Goal: Task Accomplishment & Management: Manage account settings

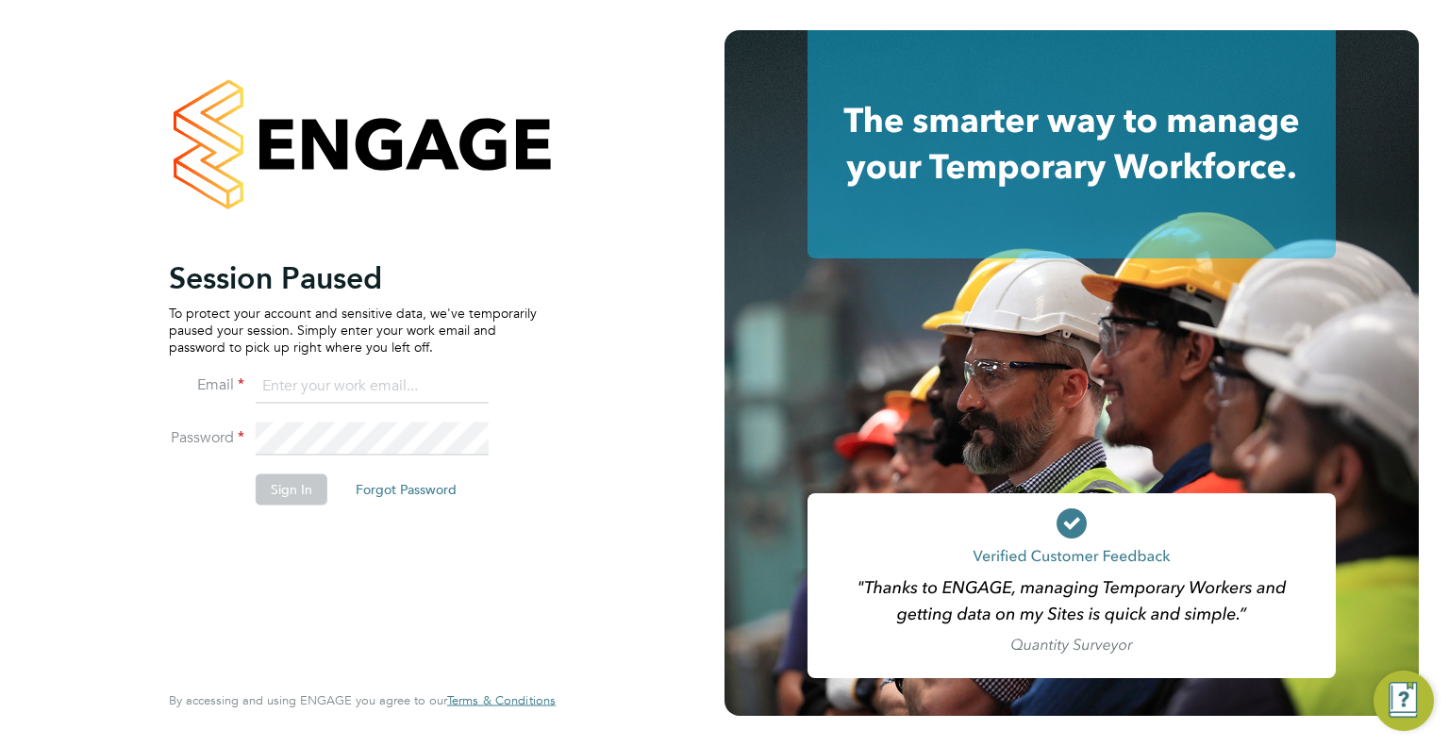
click at [319, 388] on input at bounding box center [372, 387] width 233 height 34
type input "[EMAIL_ADDRESS][DOMAIN_NAME]"
click at [293, 489] on button "Sign In" at bounding box center [292, 490] width 72 height 30
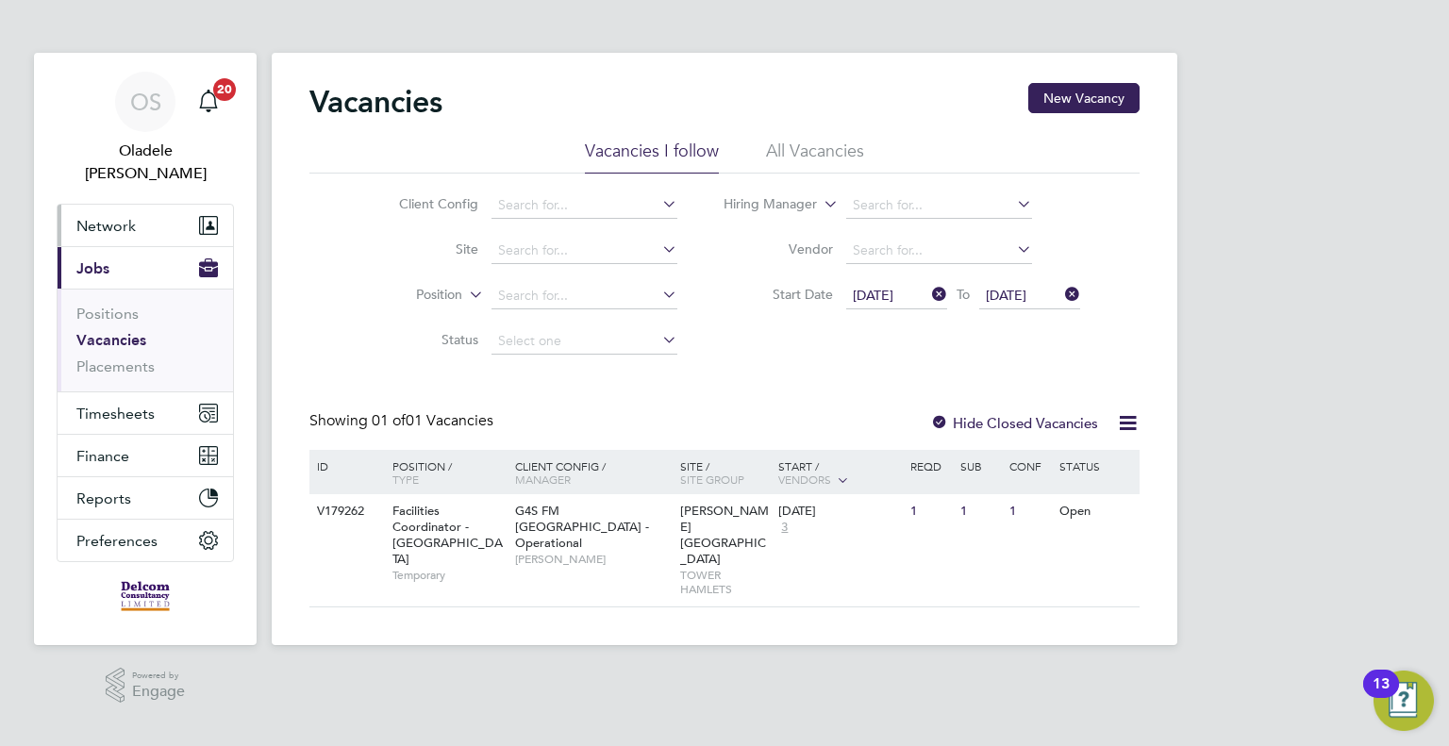
click at [96, 217] on span "Network" at bounding box center [105, 226] width 59 height 18
click at [132, 217] on span "Network" at bounding box center [105, 226] width 59 height 18
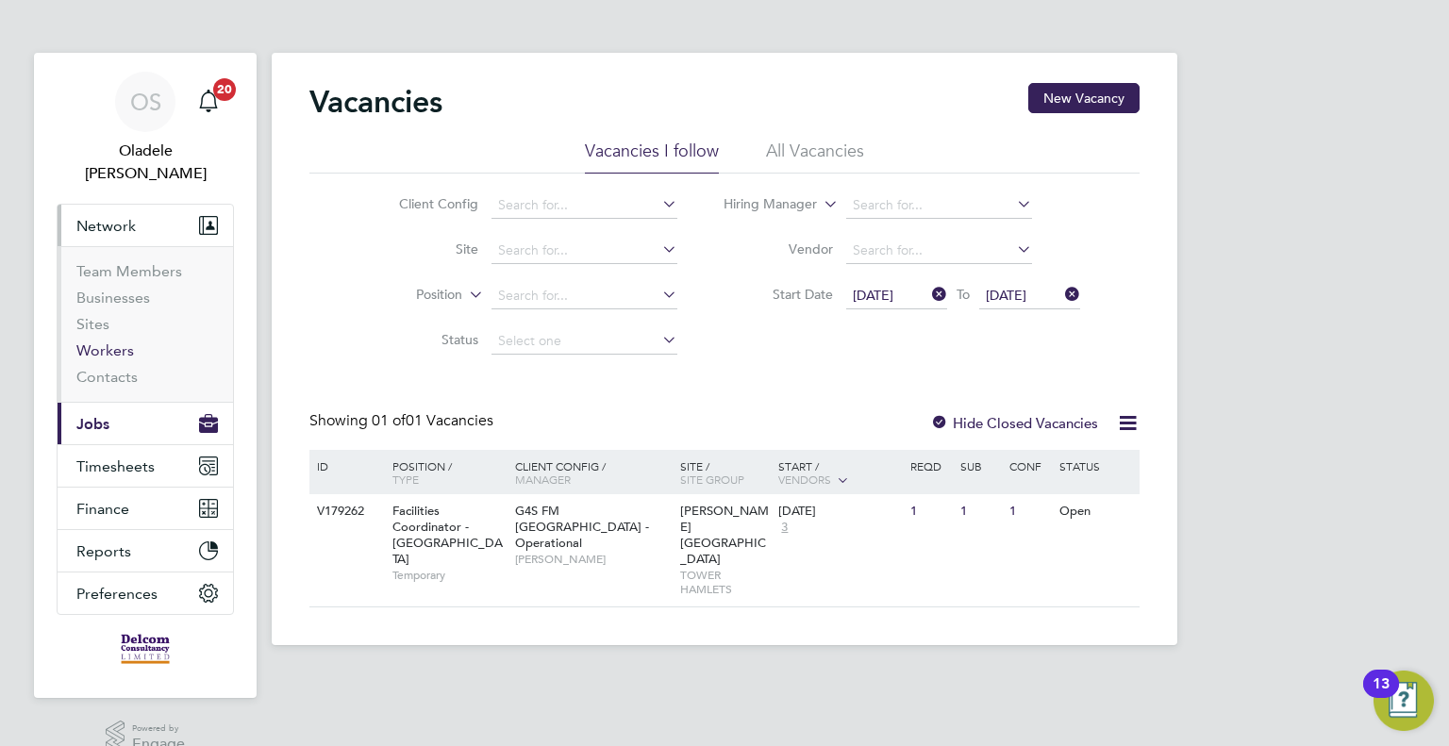
click at [127, 341] on link "Workers" at bounding box center [105, 350] width 58 height 18
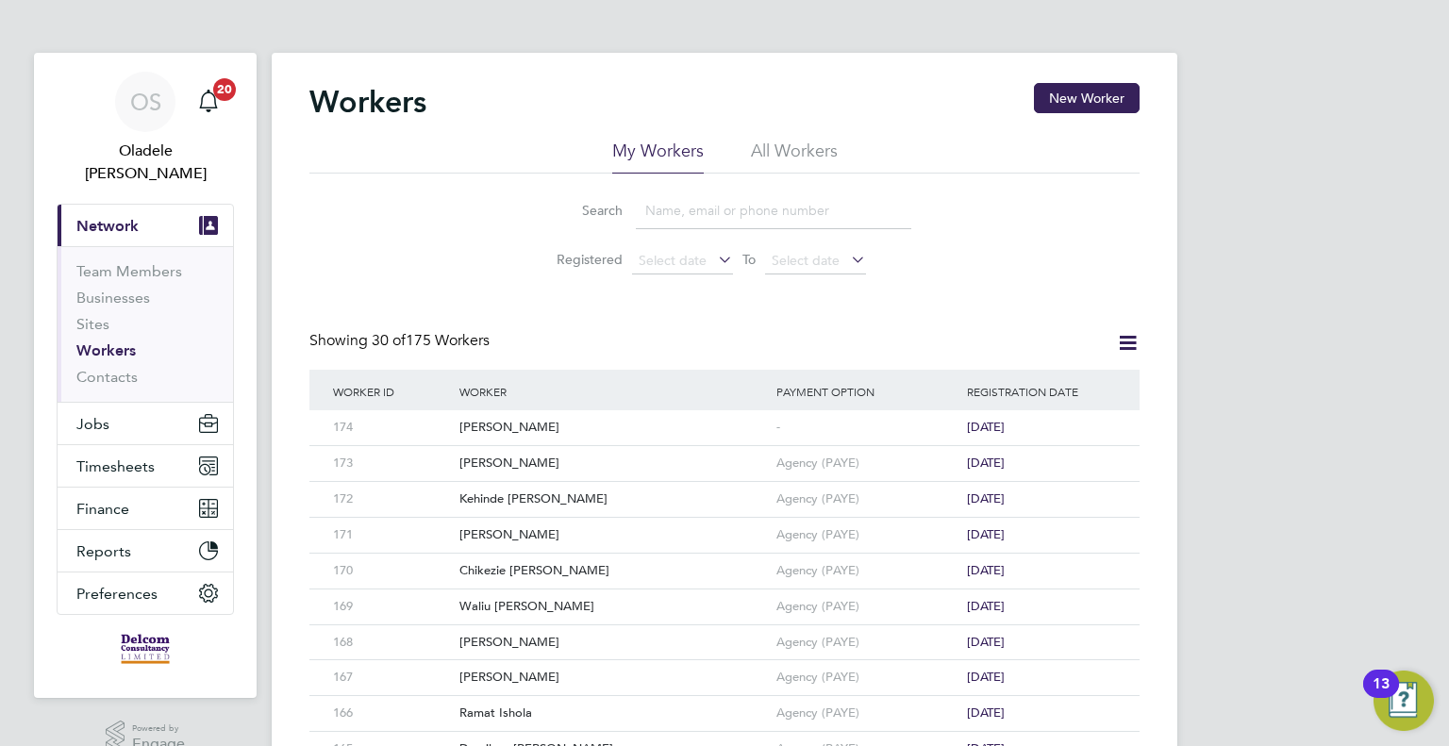
click at [686, 216] on input at bounding box center [773, 210] width 275 height 37
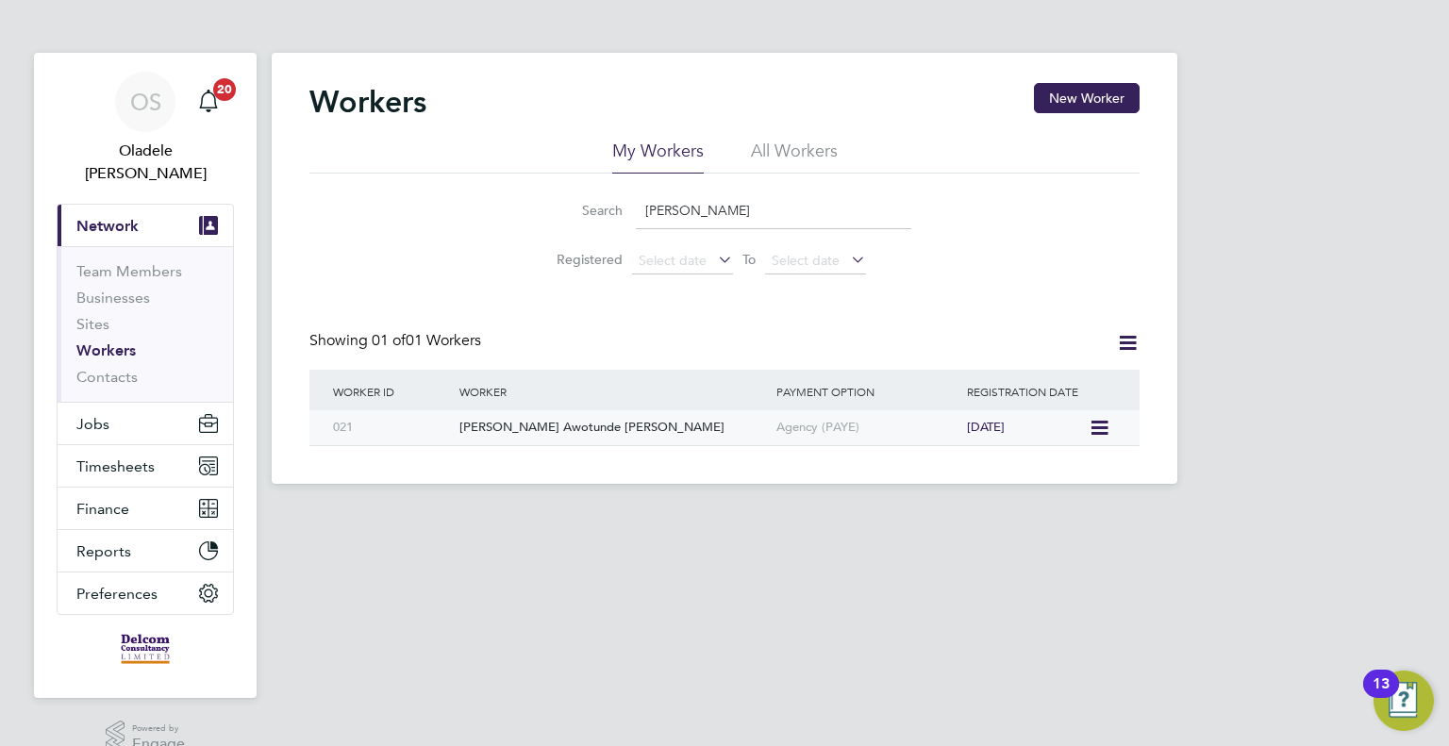
type input "SMITH"
click at [591, 426] on div "Abiodun Awotunde Smith" at bounding box center [613, 427] width 317 height 35
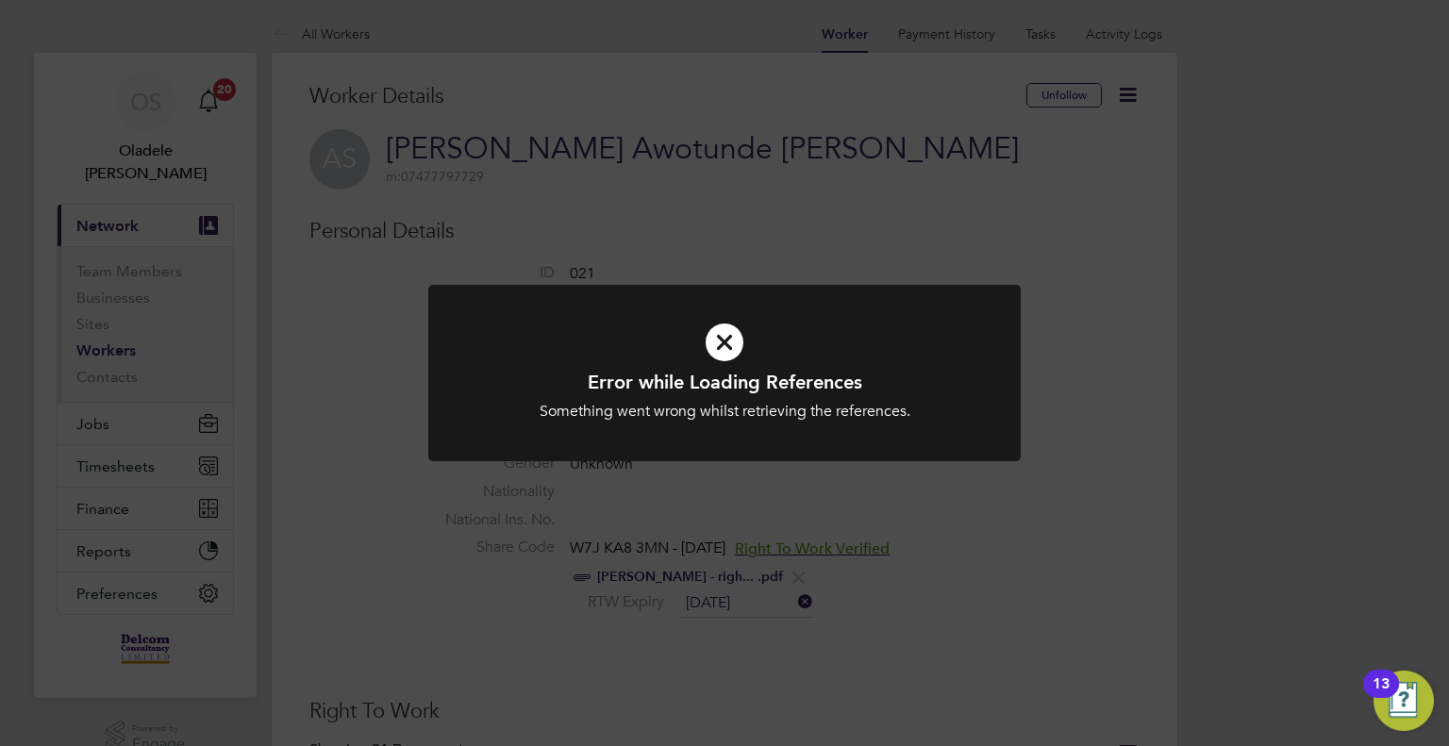
click at [725, 346] on icon at bounding box center [724, 343] width 491 height 74
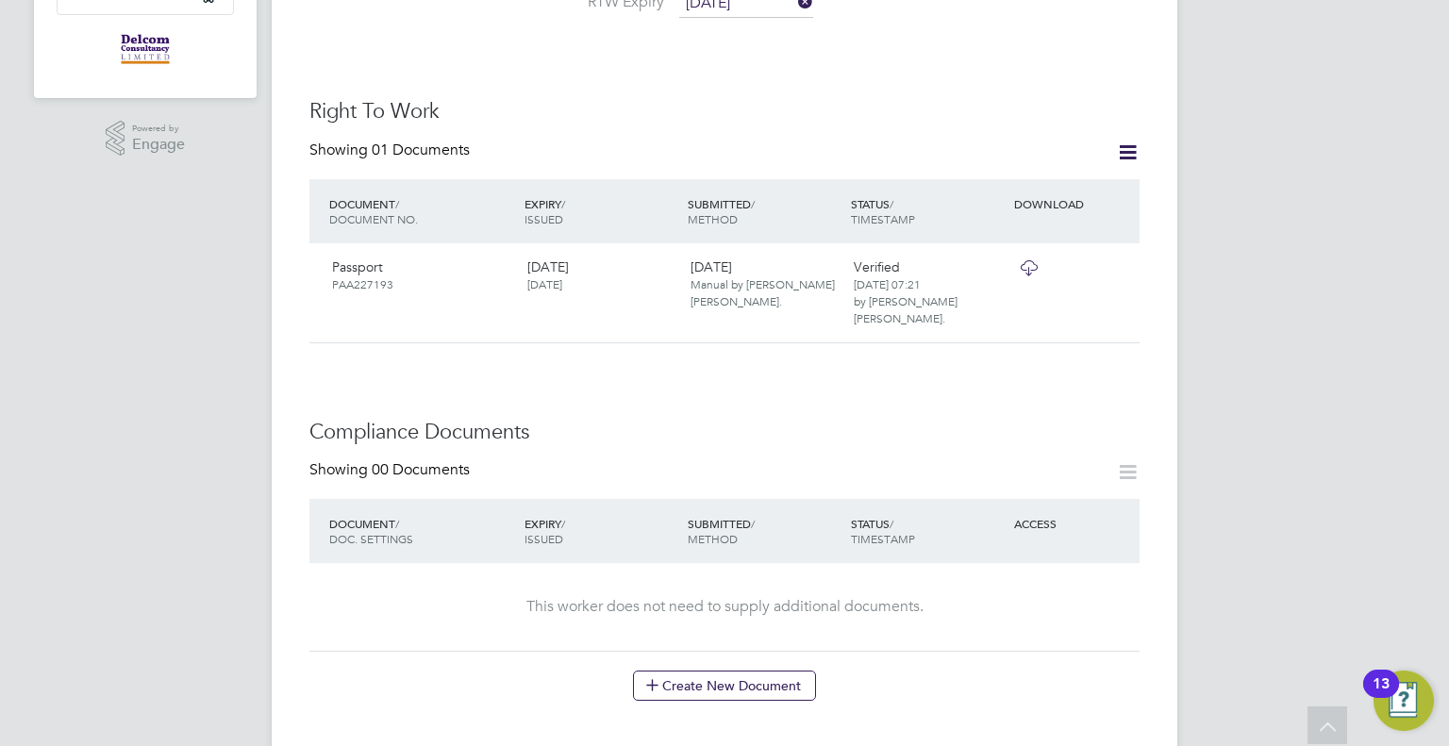
scroll to position [660, 0]
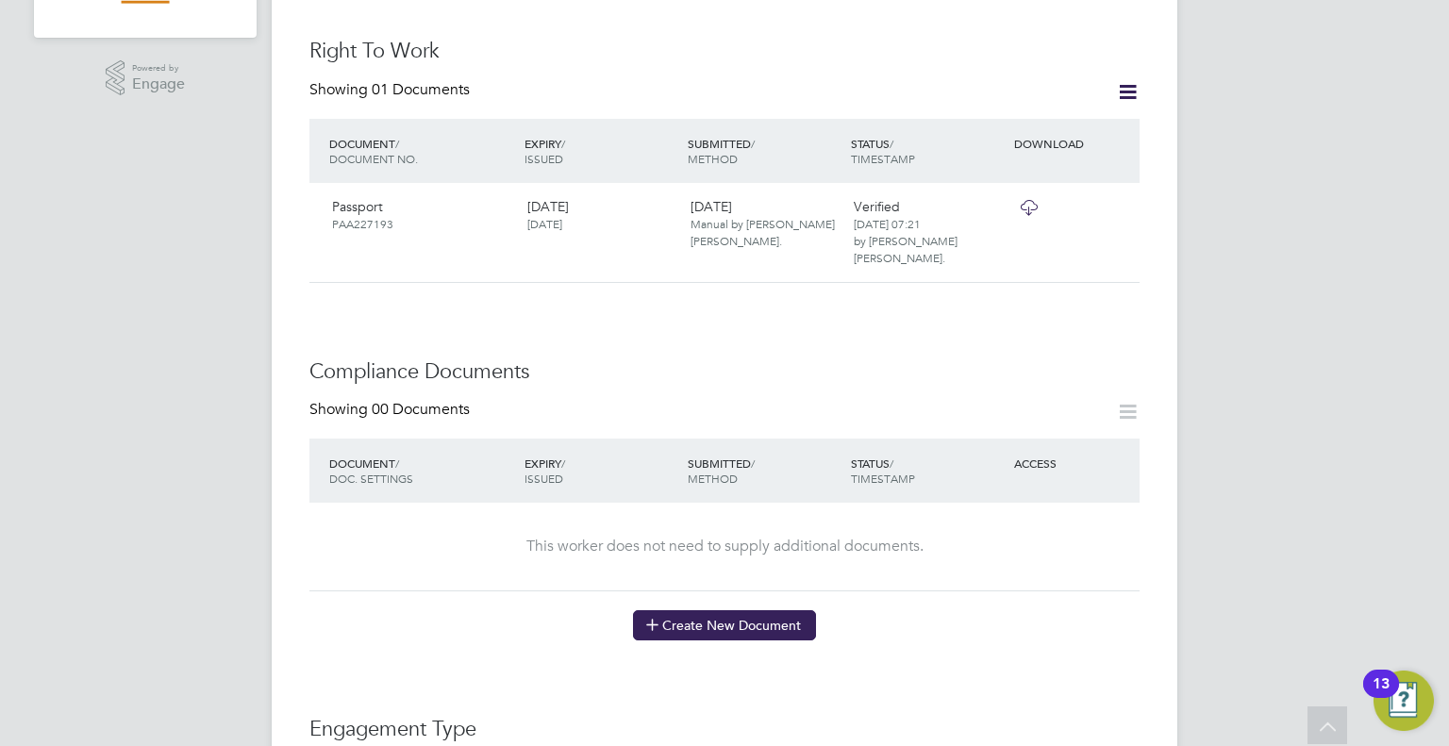
click at [725, 610] on button "Create New Document" at bounding box center [724, 625] width 183 height 30
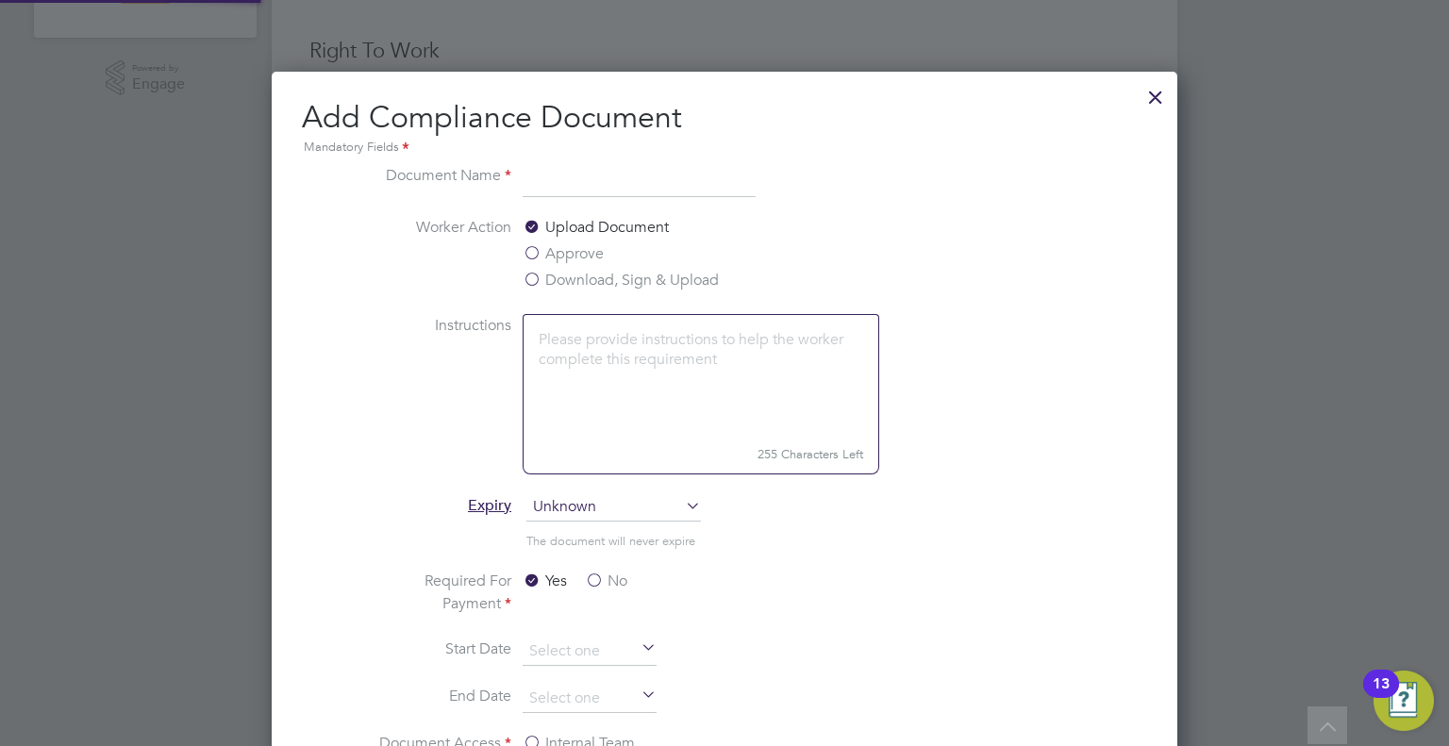
scroll to position [987, 907]
type input "B"
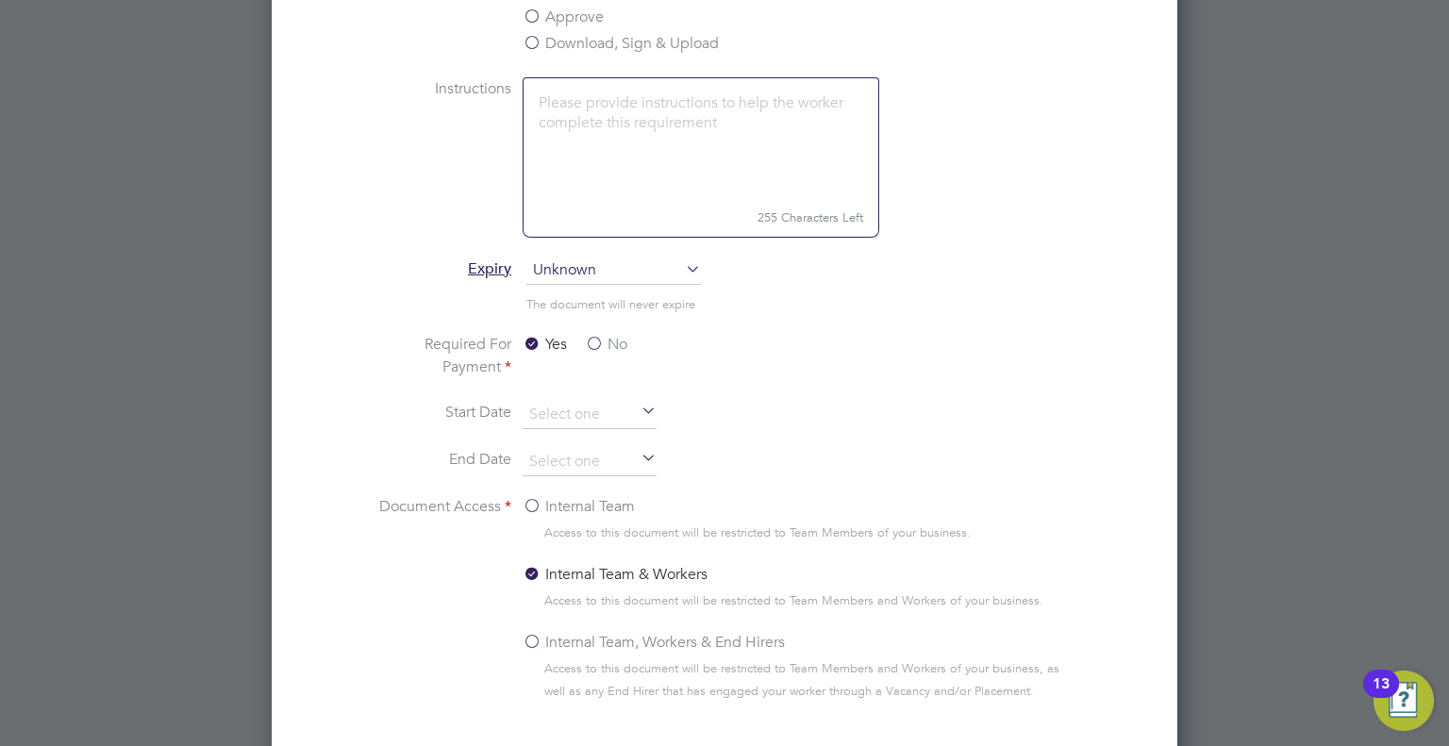
scroll to position [943, 0]
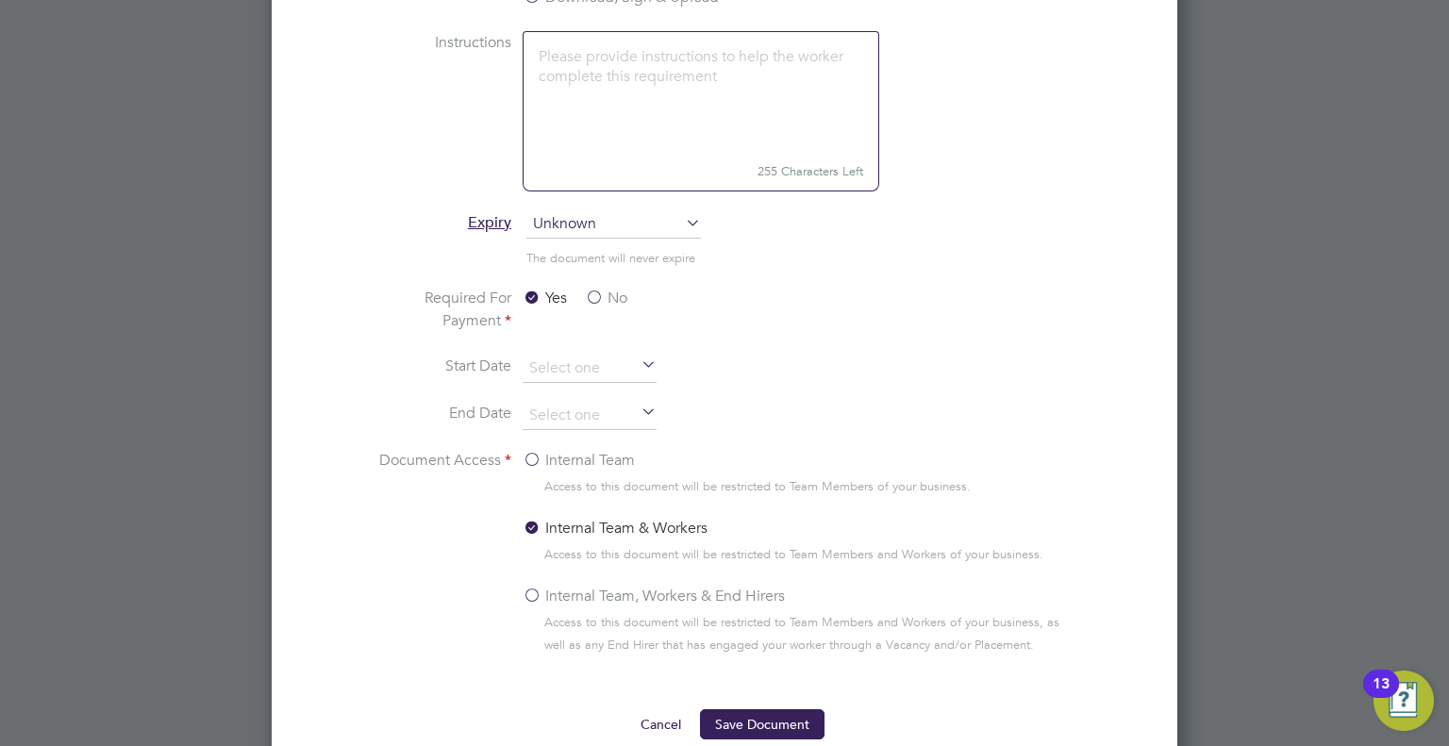
type input "DBS"
click at [596, 292] on label "No" at bounding box center [606, 298] width 42 height 23
click at [0, 0] on input "No" at bounding box center [0, 0] width 0 height 0
click at [591, 367] on input at bounding box center [590, 369] width 134 height 28
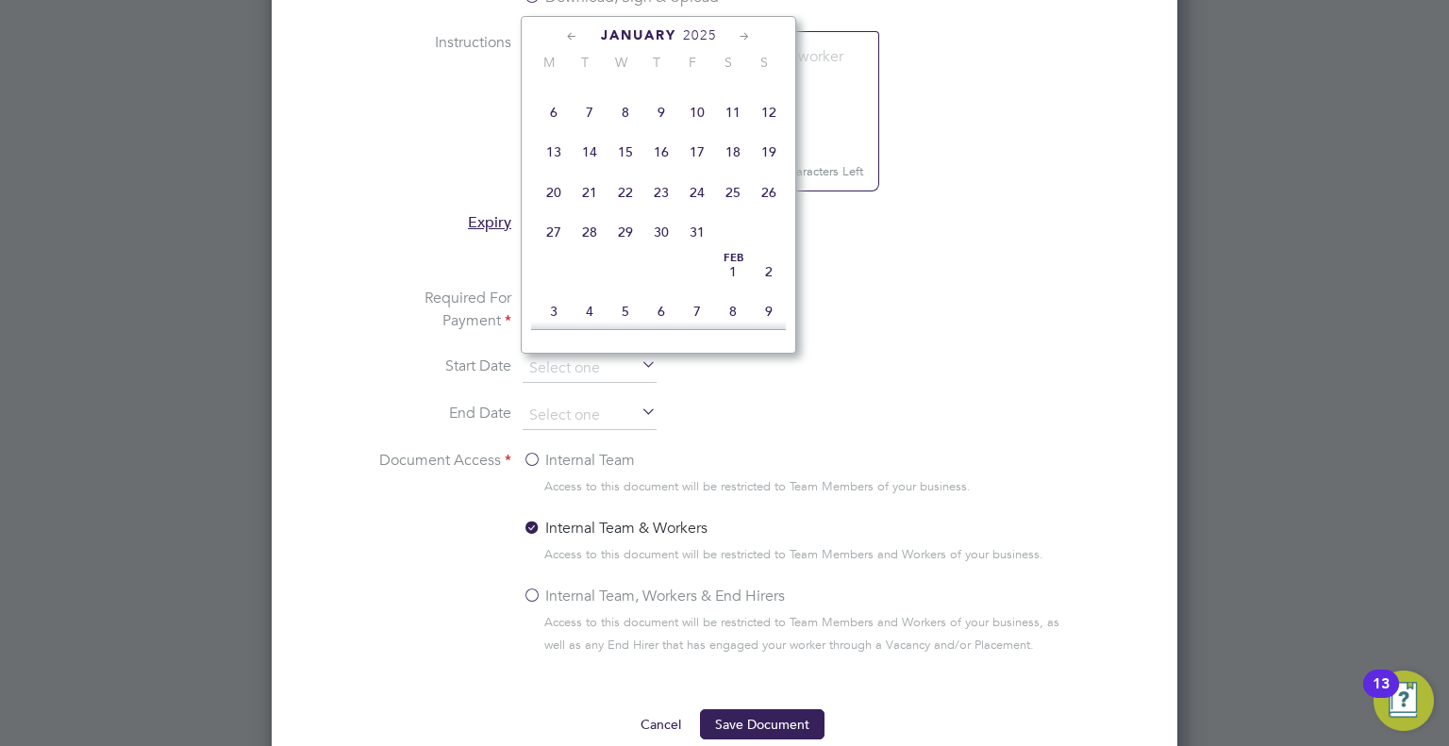
scroll to position [482, 0]
click at [630, 192] on span "22" at bounding box center [626, 181] width 36 height 36
type input "22 Jan 2025"
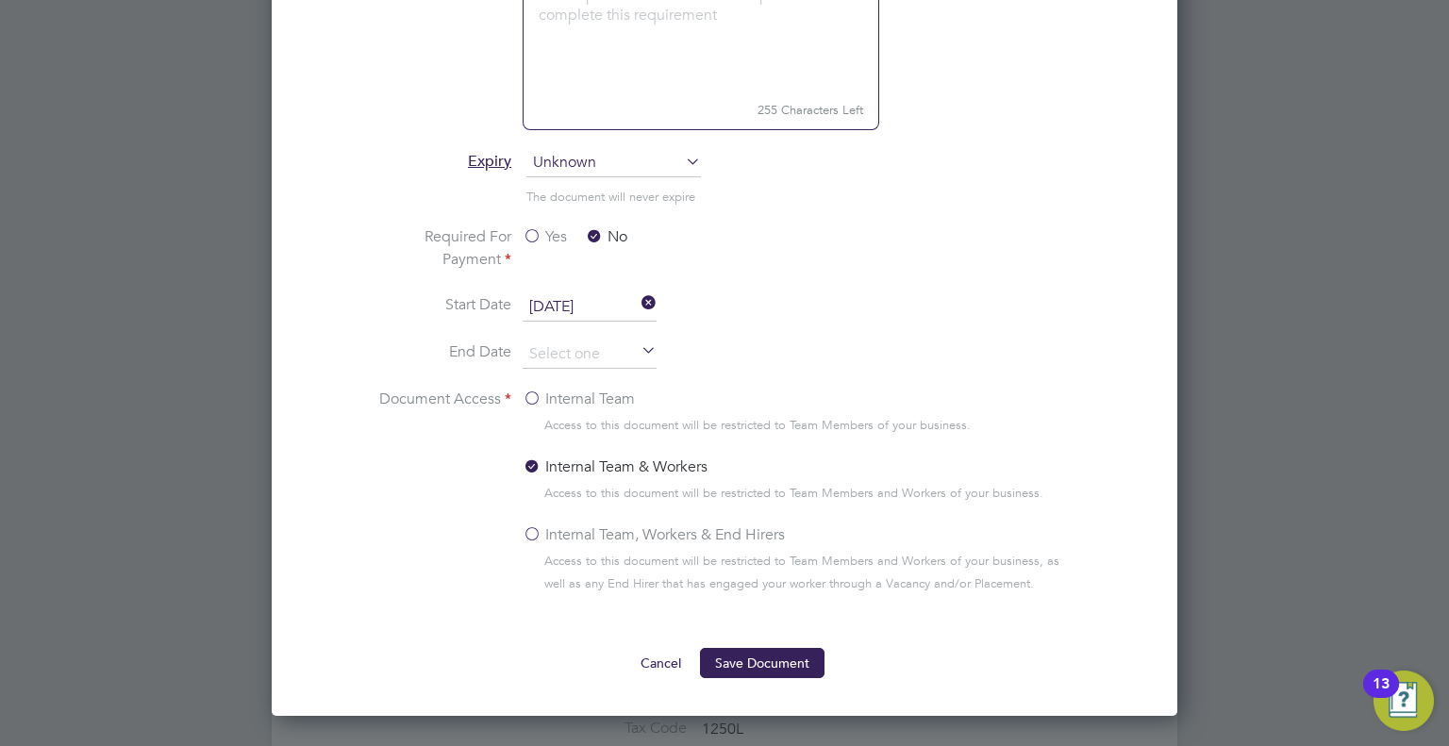
scroll to position [1038, 0]
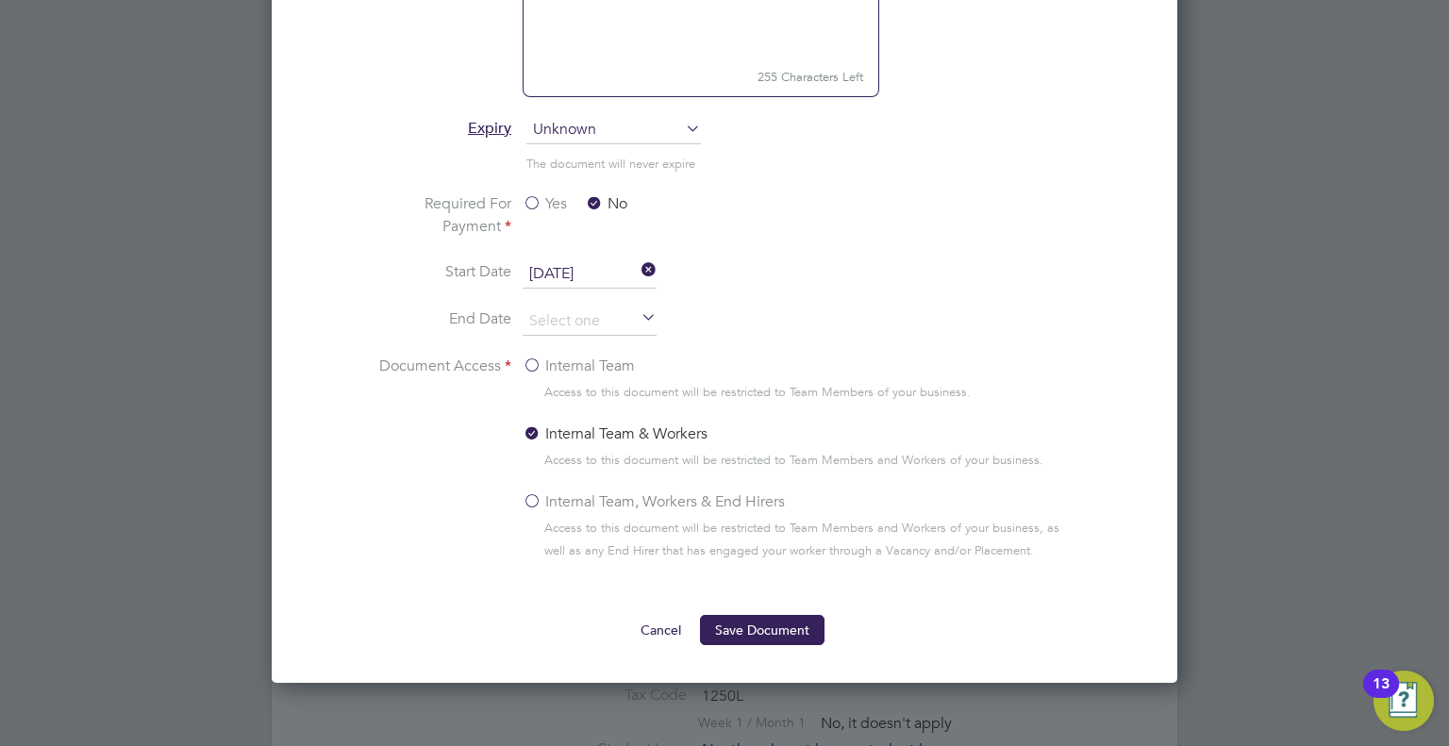
click at [638, 316] on icon at bounding box center [638, 319] width 0 height 26
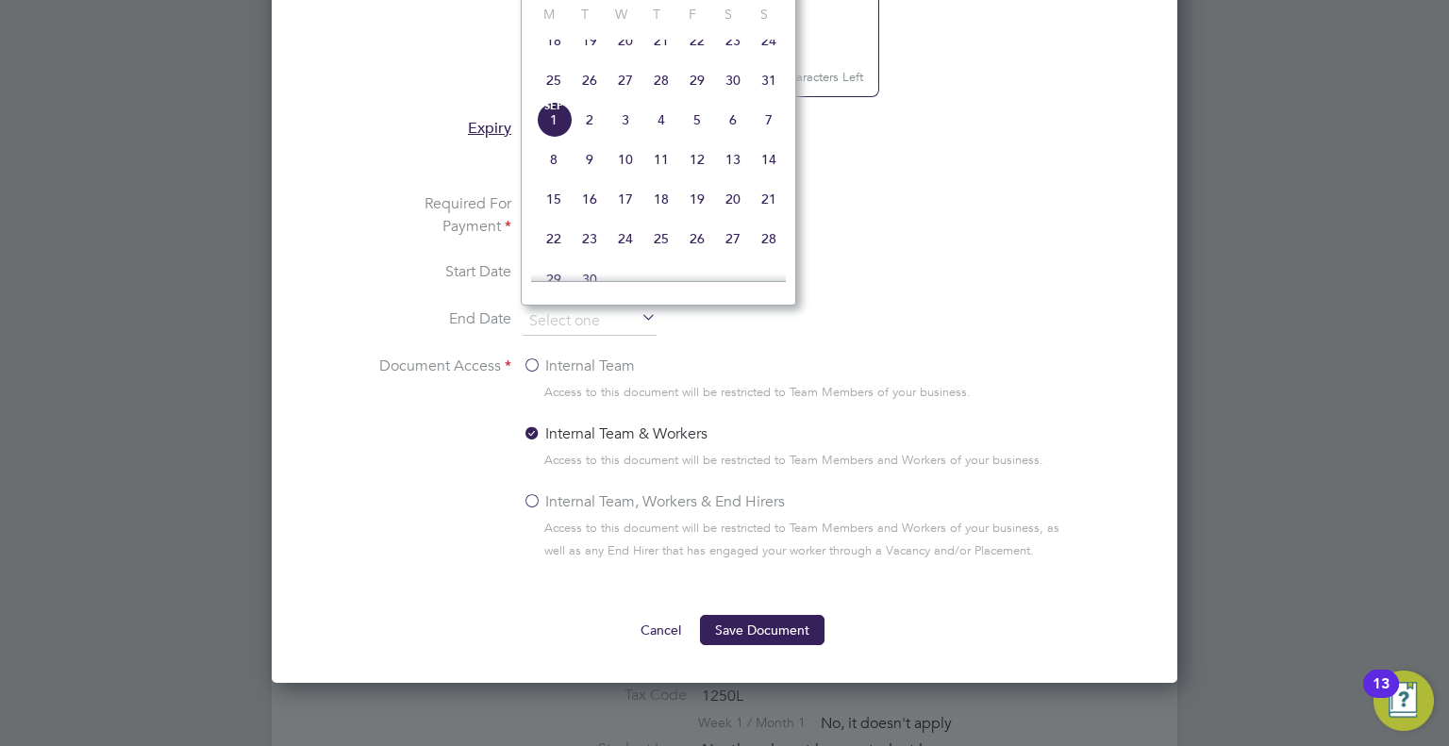
click at [828, 330] on li "End Date" at bounding box center [724, 331] width 709 height 47
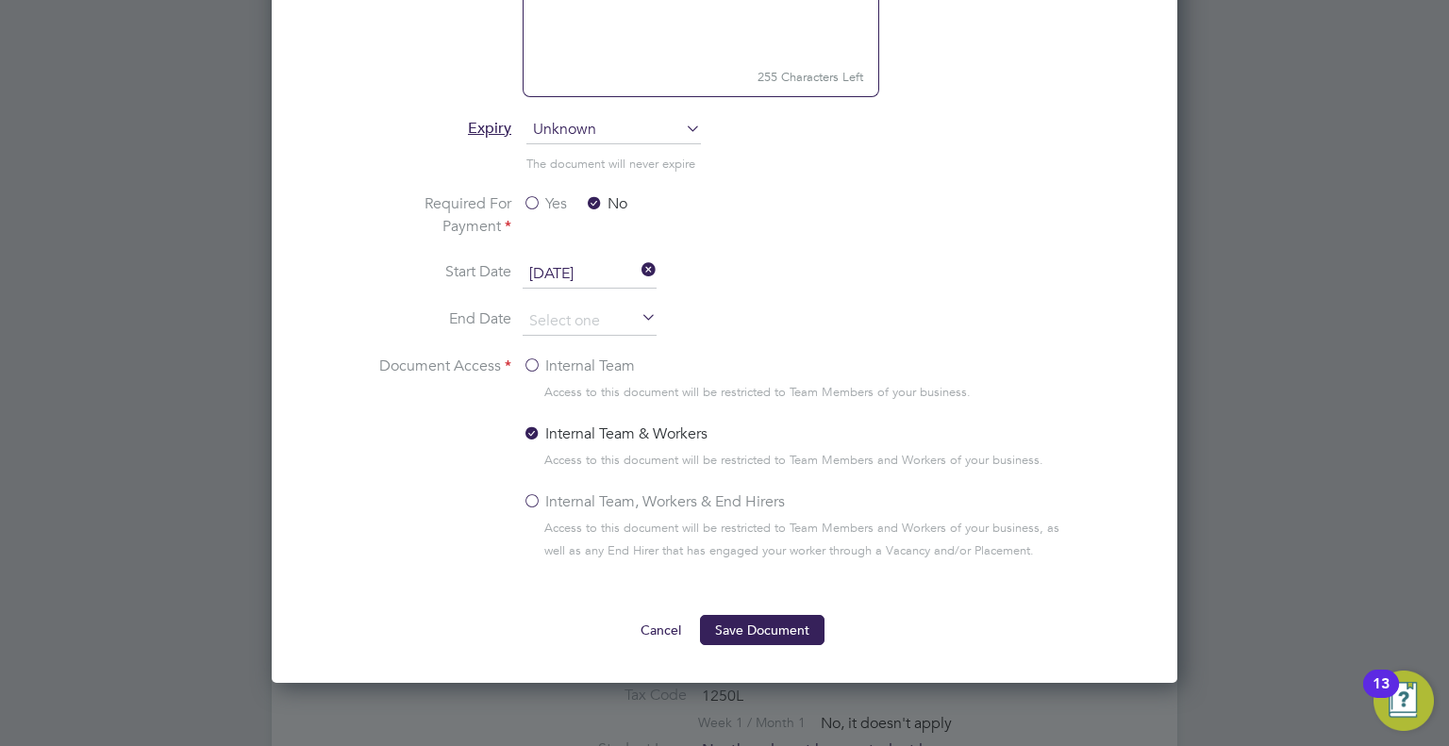
click at [532, 491] on label "Internal Team, Workers & End Hirers" at bounding box center [654, 502] width 262 height 23
click at [0, 0] on input "Internal Team, Workers & End Hirers" at bounding box center [0, 0] width 0 height 0
click at [758, 624] on button "Save Document" at bounding box center [762, 630] width 125 height 30
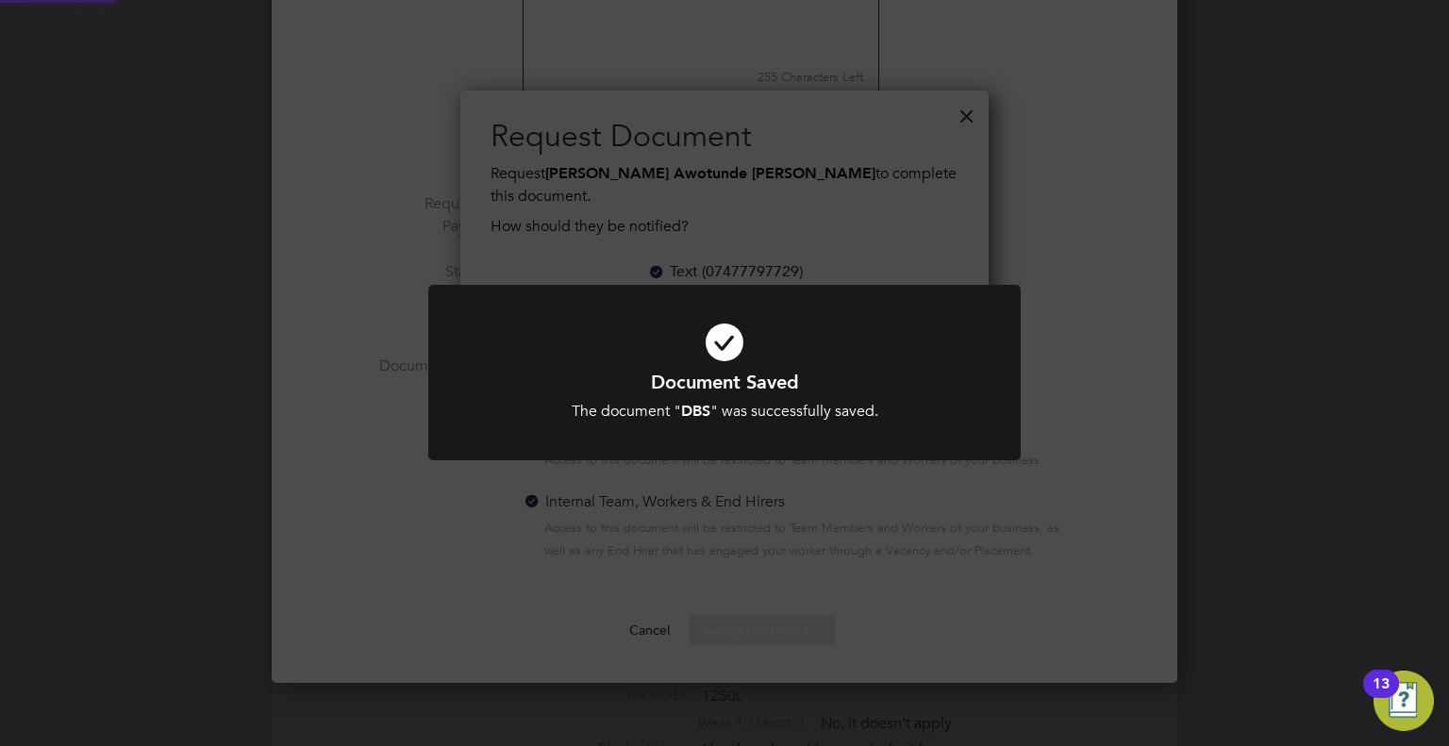
scroll to position [279, 529]
click at [1075, 380] on div "Document Saved The document " DBS " was successfully saved. Cancel Okay" at bounding box center [724, 373] width 1449 height 746
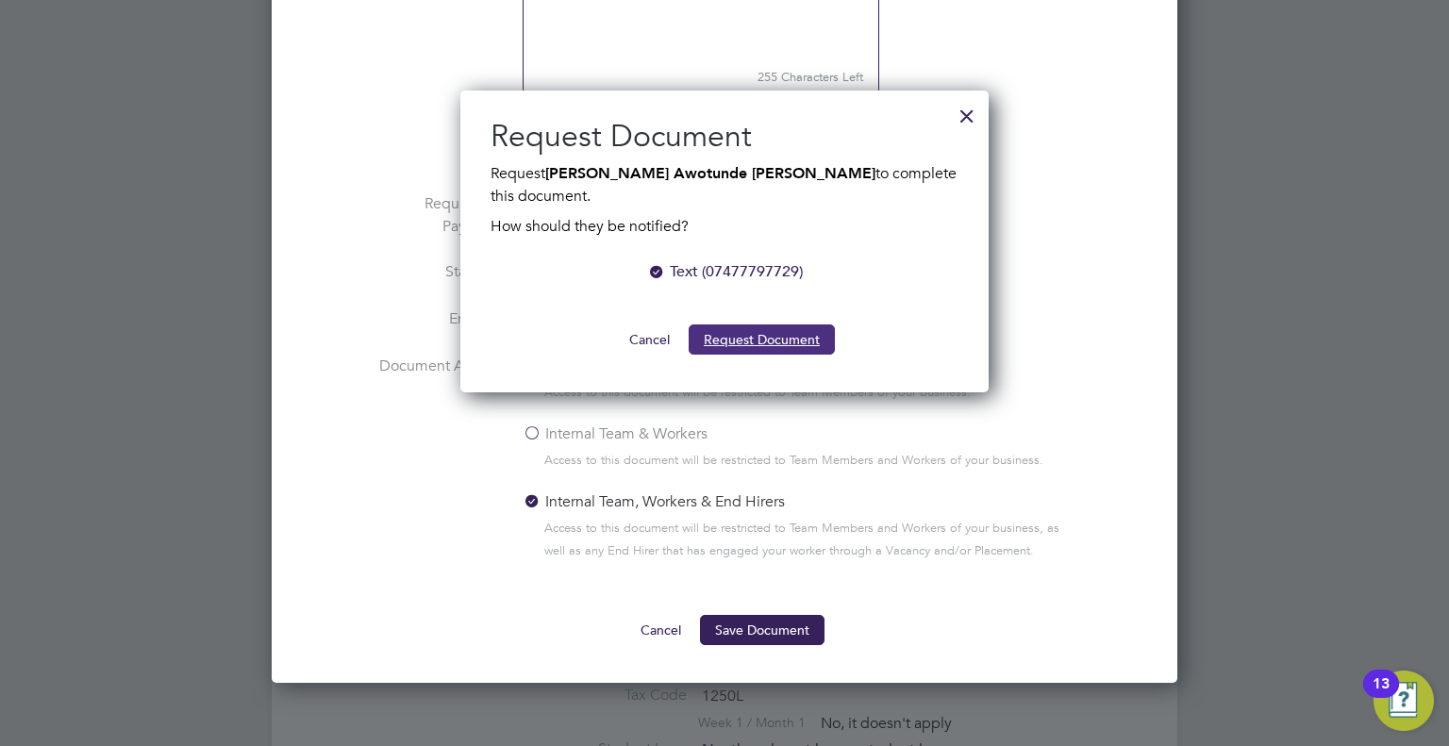
click at [753, 325] on button "Request Document" at bounding box center [762, 340] width 146 height 30
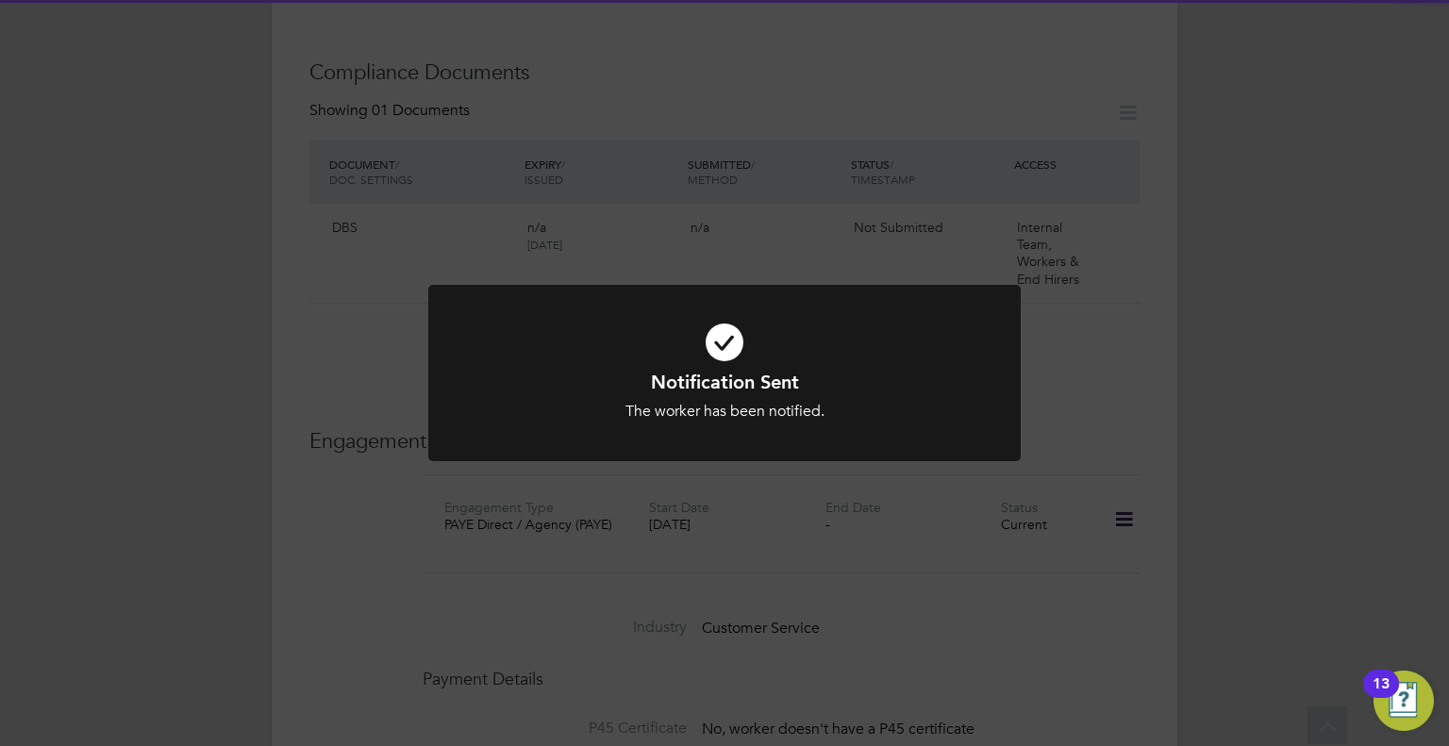
scroll to position [1038, 0]
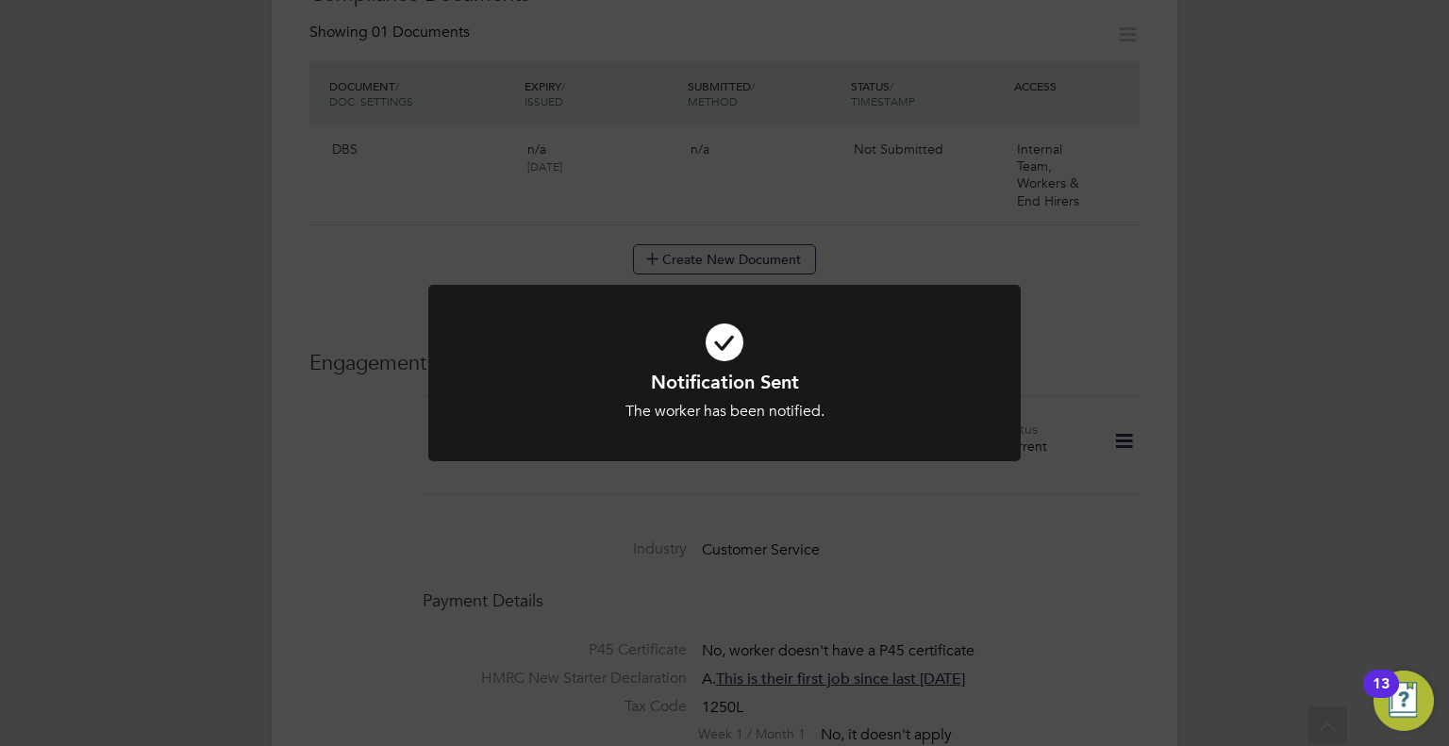
click at [1219, 453] on div "Notification Sent The worker has been notified. Cancel Okay" at bounding box center [724, 373] width 1449 height 746
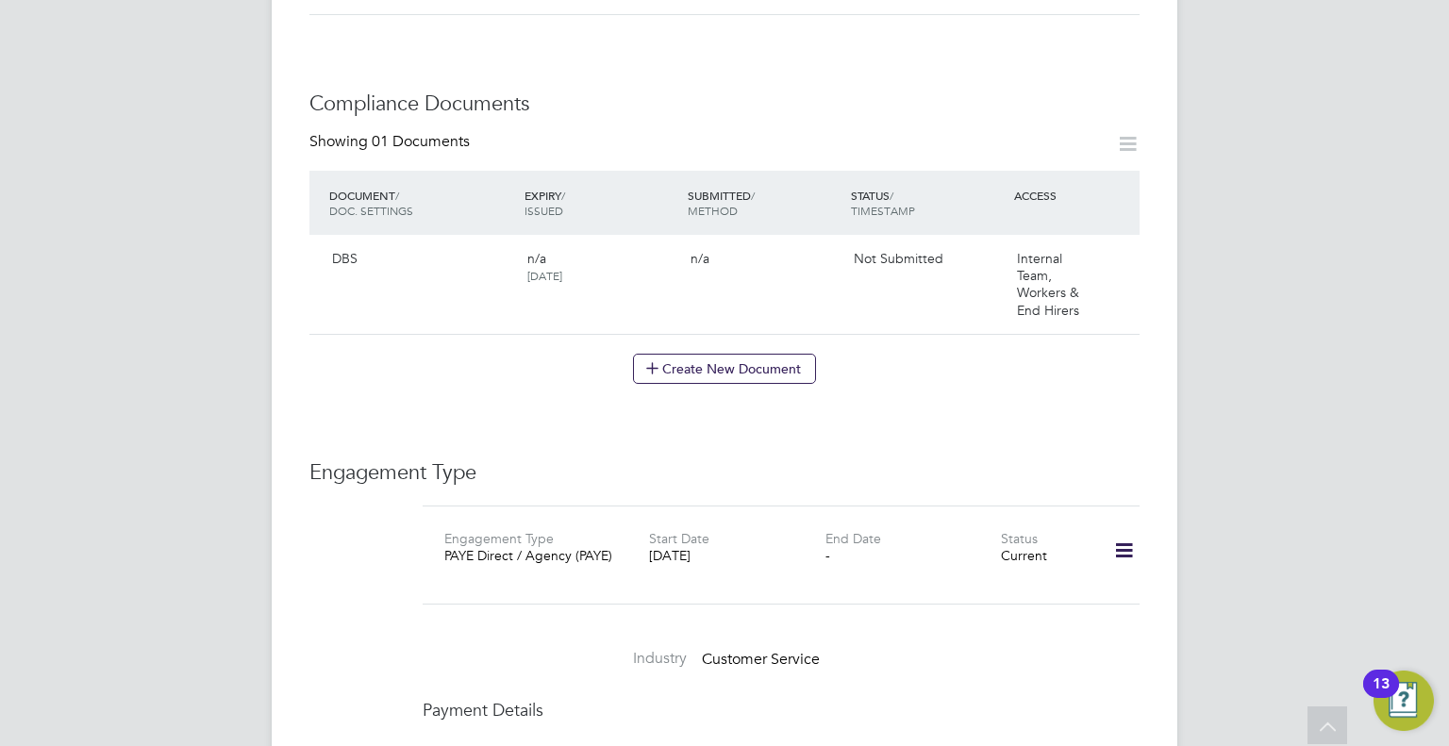
scroll to position [755, 0]
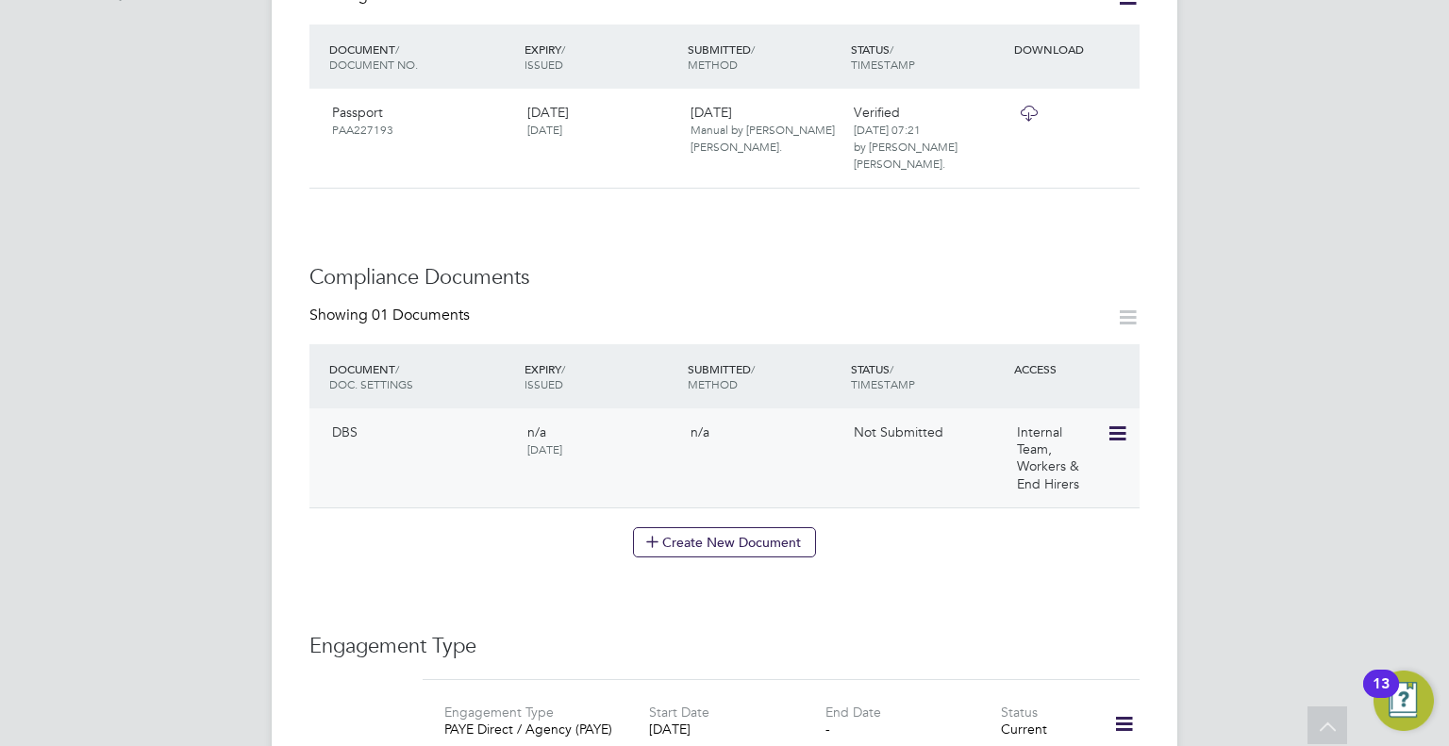
click at [1125, 423] on icon at bounding box center [1116, 434] width 19 height 23
click at [1052, 480] on li "Submit Document" at bounding box center [1057, 486] width 140 height 26
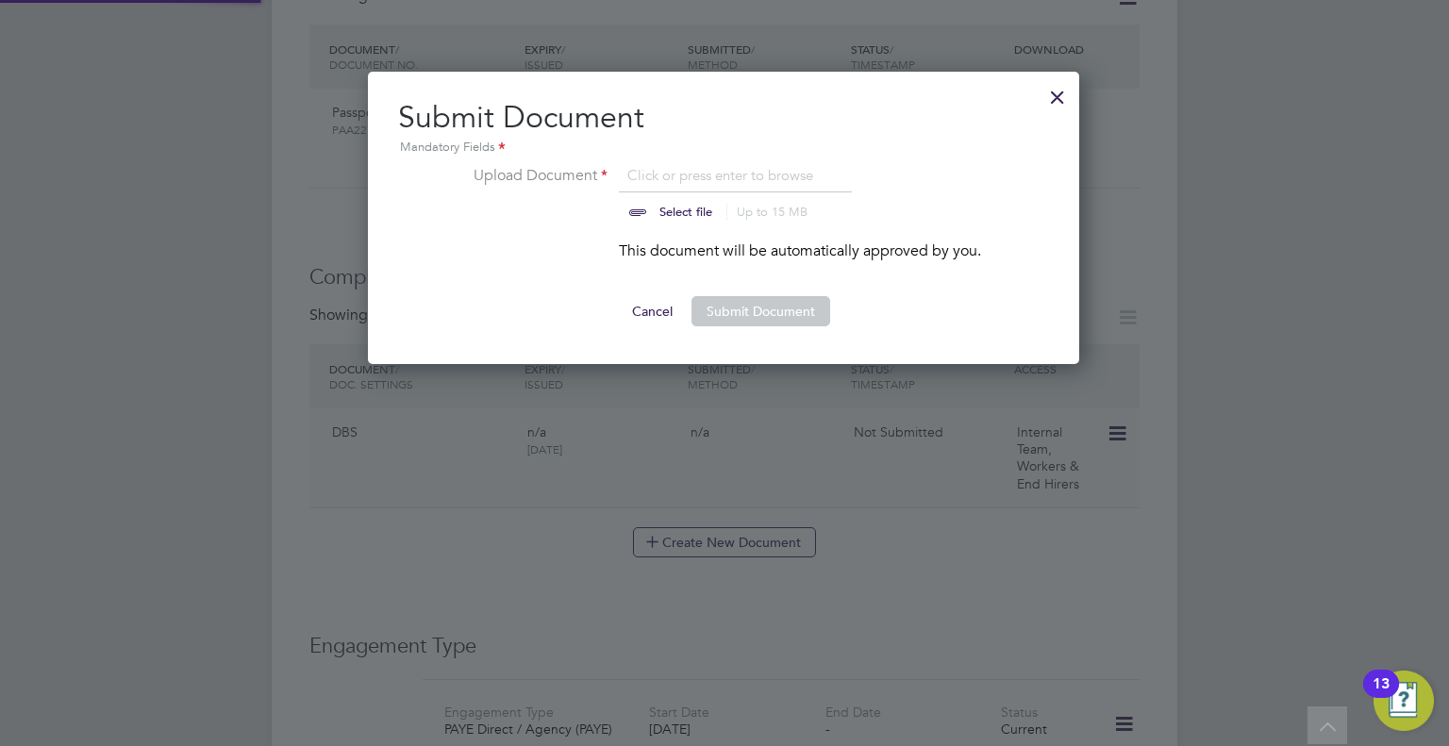
scroll to position [292, 713]
click at [675, 189] on input "file" at bounding box center [704, 192] width 296 height 57
type input "C:\fakepath\SMITH ABIODUN NEW DBS.jpeg"
click at [725, 308] on button "Submit Document" at bounding box center [760, 311] width 139 height 30
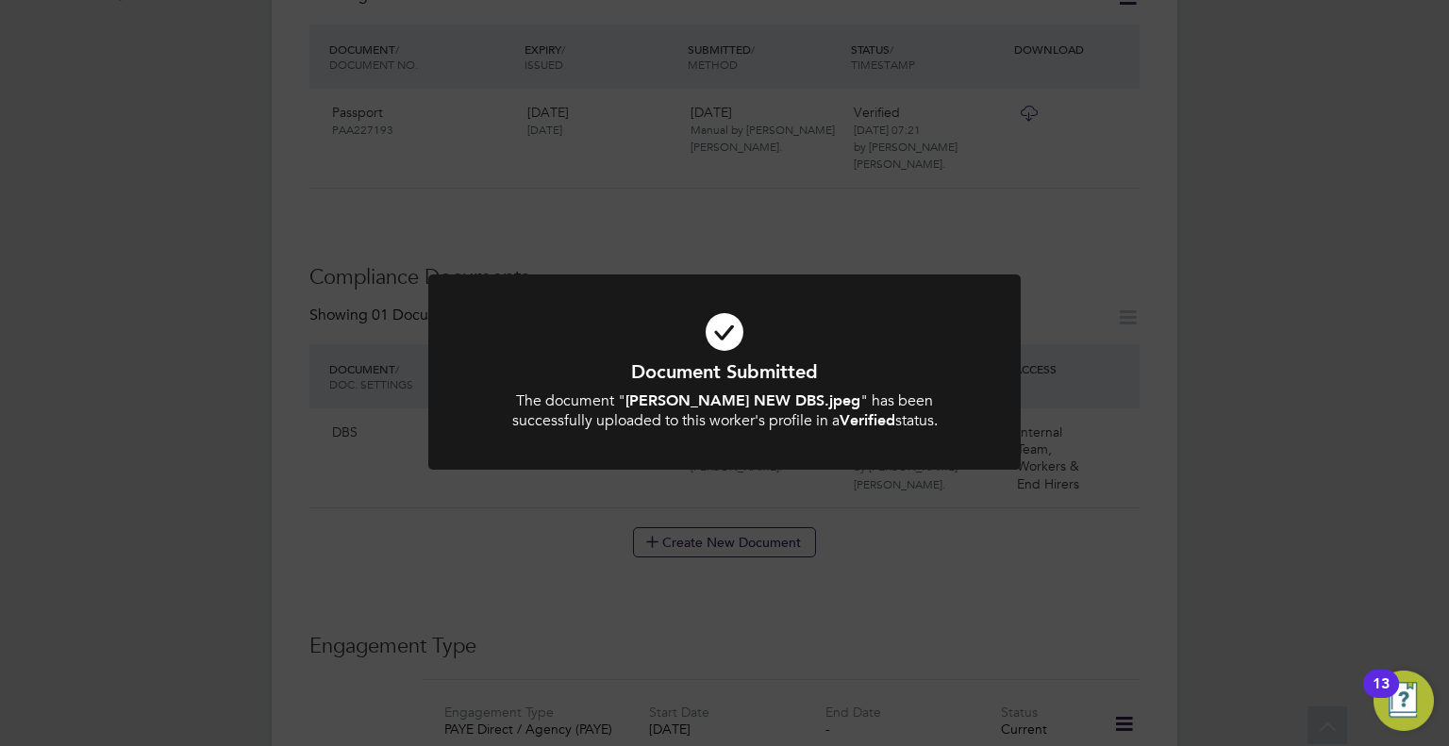
click at [1196, 453] on div "Document Submitted The document " SMITH ABIODUN NEW DBS.jpeg " has been success…" at bounding box center [724, 373] width 1449 height 746
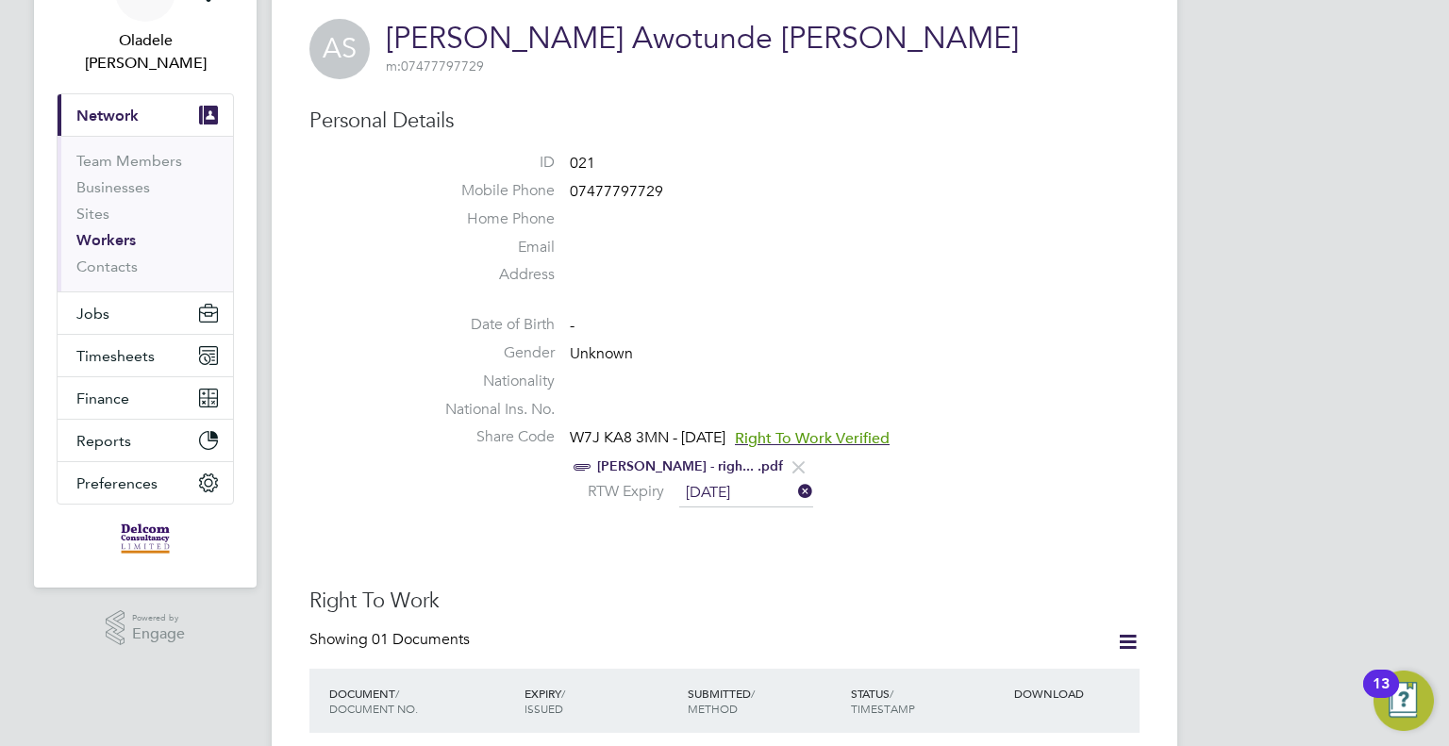
scroll to position [377, 0]
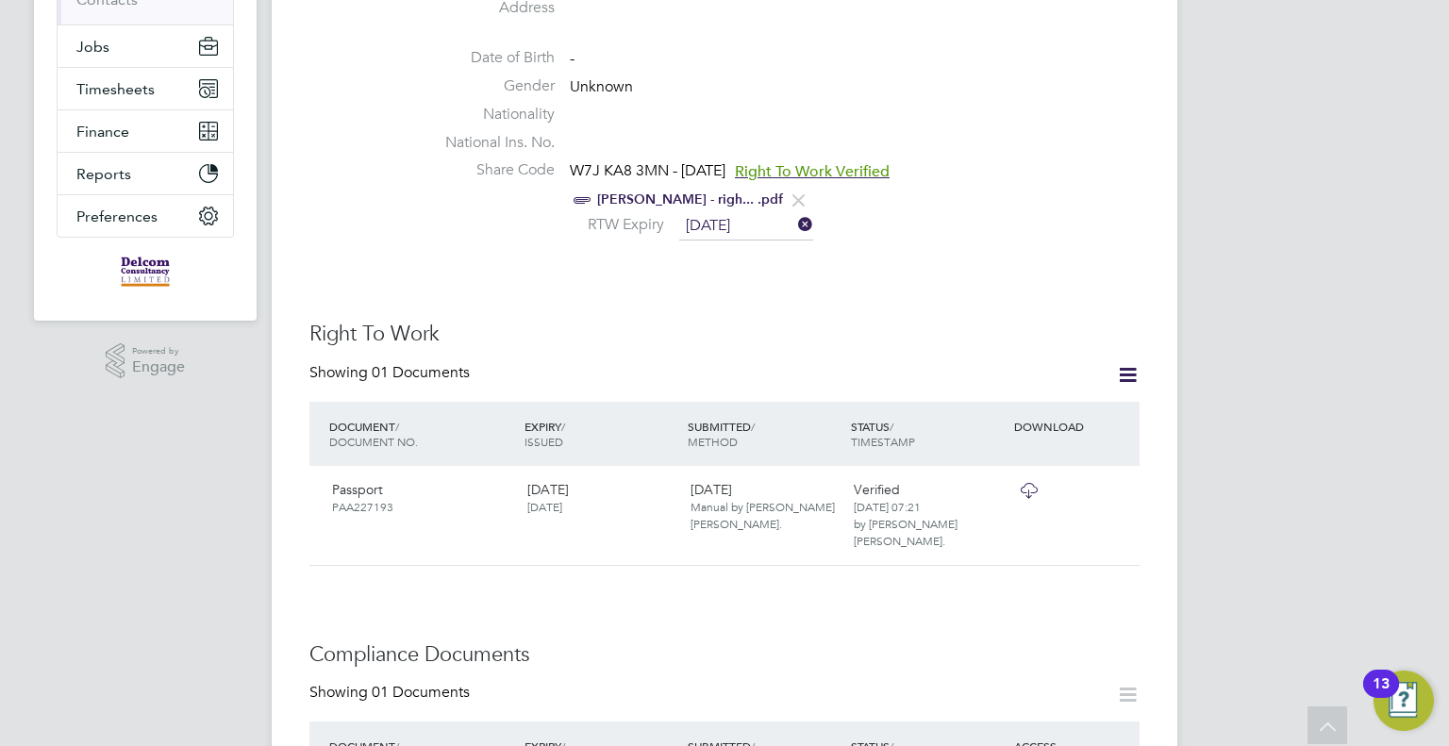
click at [646, 171] on span "W7J KA8 3MN - 21/11/2023" at bounding box center [648, 171] width 156 height 19
click at [725, 169] on span "W7J KA8 3MN - 21/11/2023" at bounding box center [648, 171] width 156 height 19
click at [801, 170] on span "Right To Work Verified" at bounding box center [812, 171] width 155 height 19
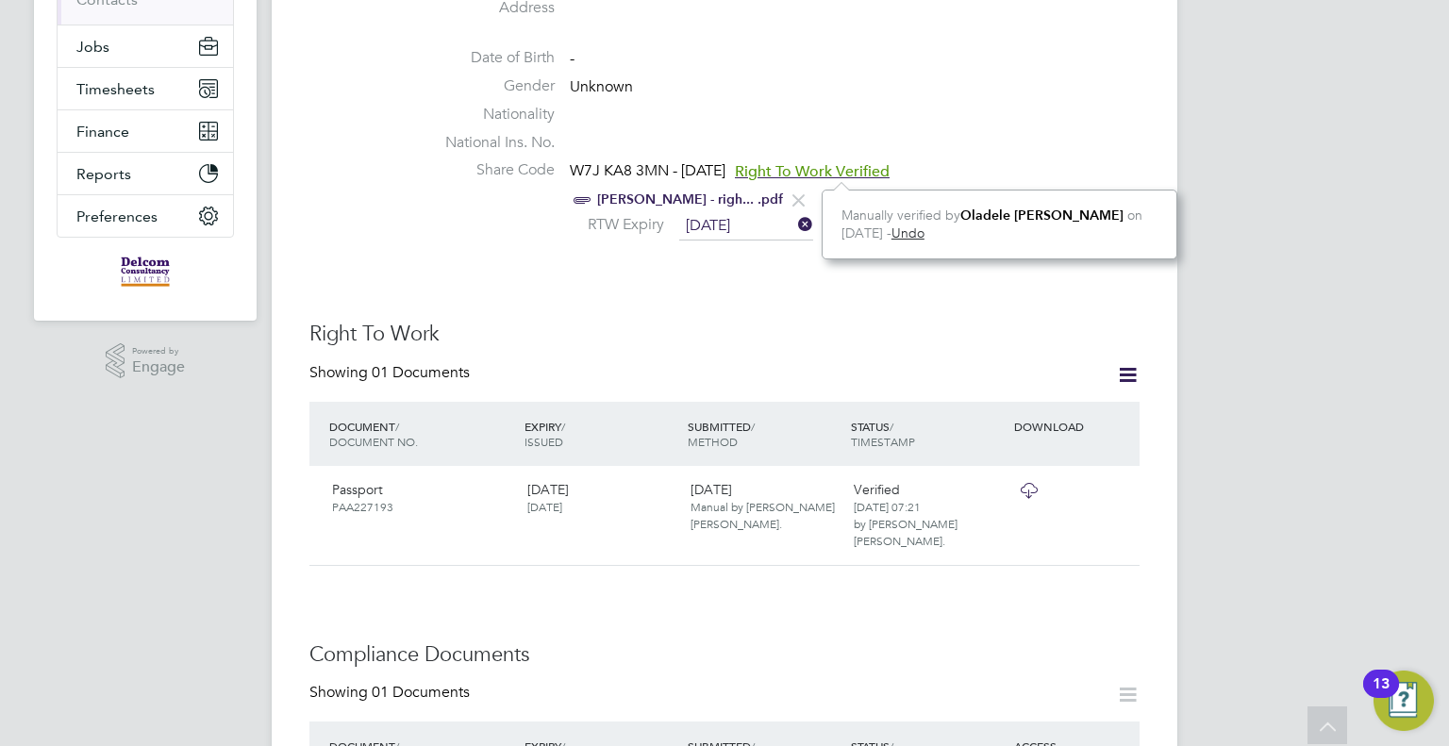
scroll to position [19, 155]
click at [794, 222] on icon at bounding box center [794, 224] width 0 height 26
click at [708, 197] on link "ABIODUN SMITH - righ... .pdf" at bounding box center [690, 200] width 186 height 16
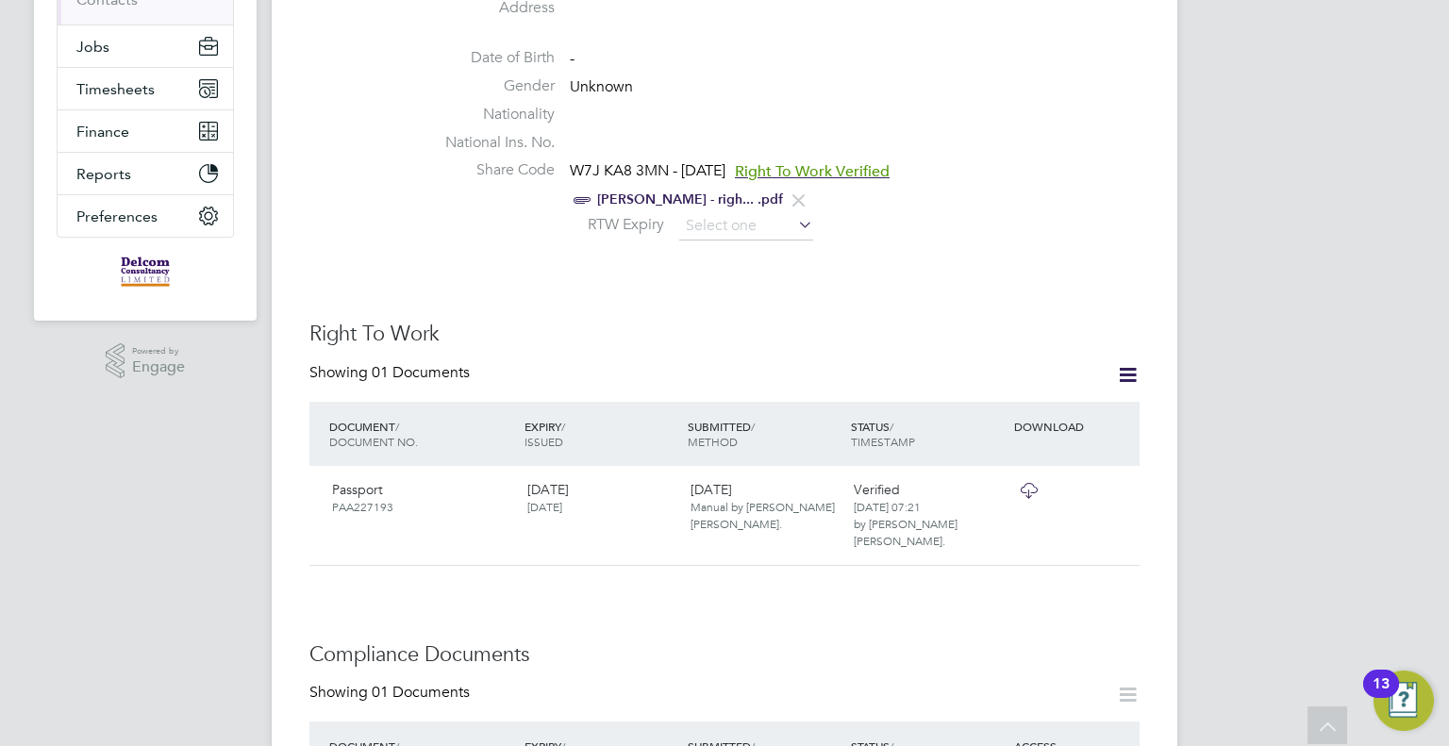
click at [841, 173] on span "Right To Work Verified" at bounding box center [812, 171] width 155 height 19
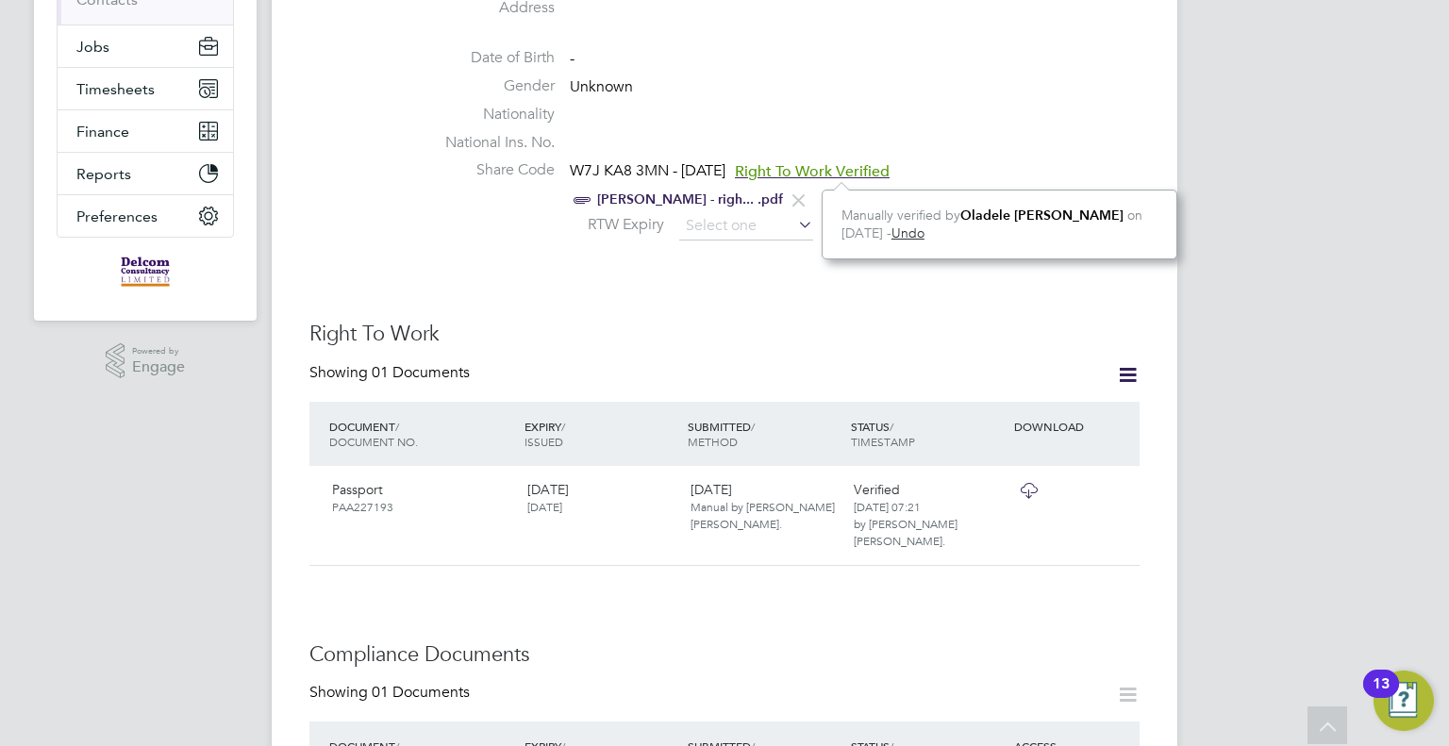
click at [924, 234] on link "Undo" at bounding box center [907, 233] width 33 height 17
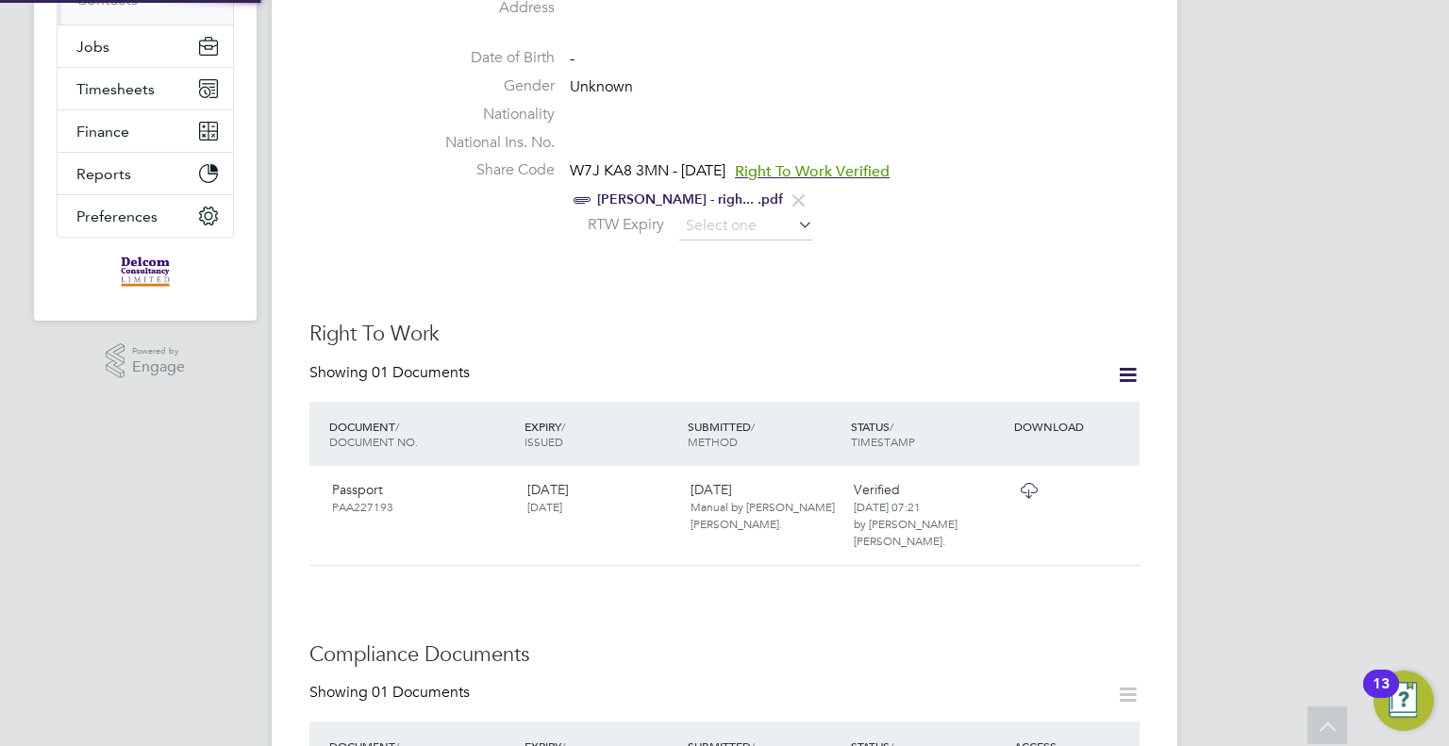
scroll to position [317, 368]
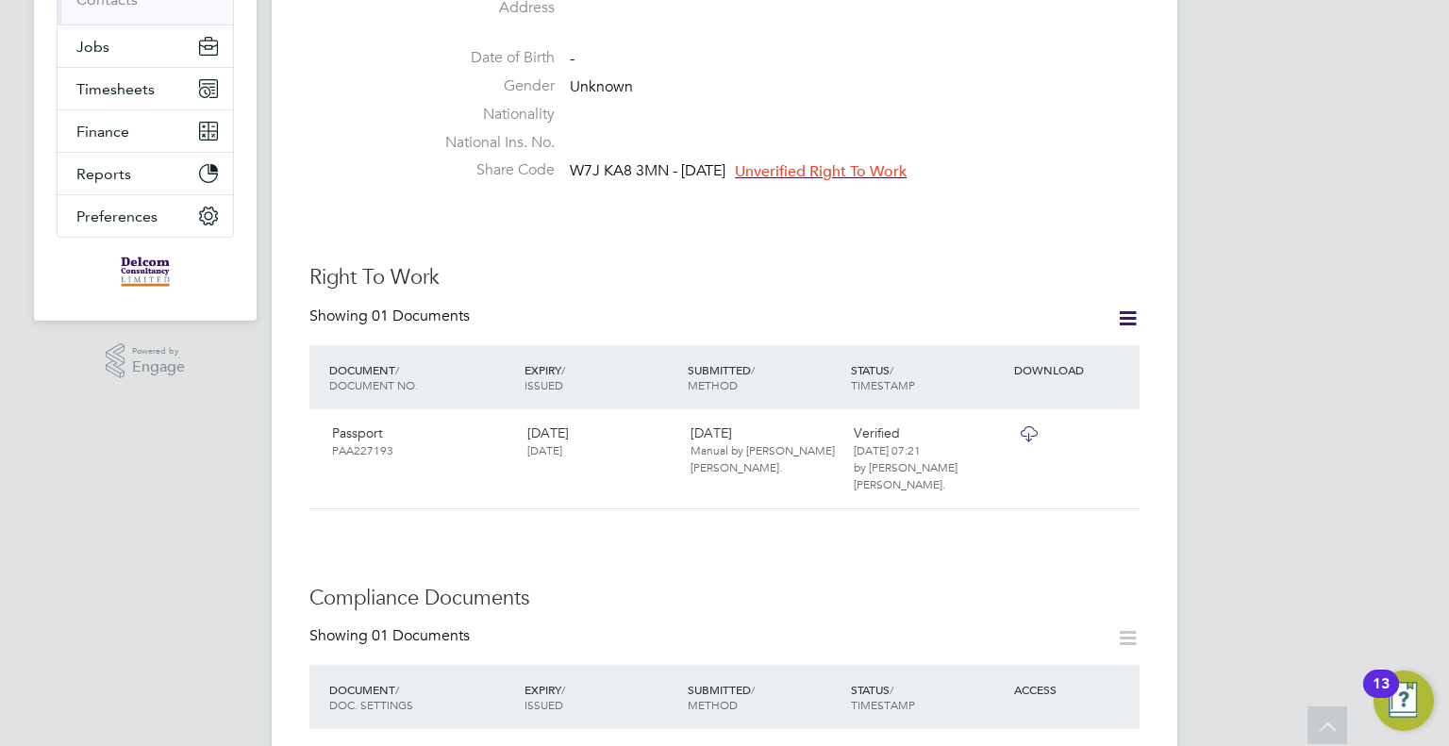
click at [707, 163] on span "W7J KA8 3MN - 21/11/2023" at bounding box center [648, 171] width 156 height 19
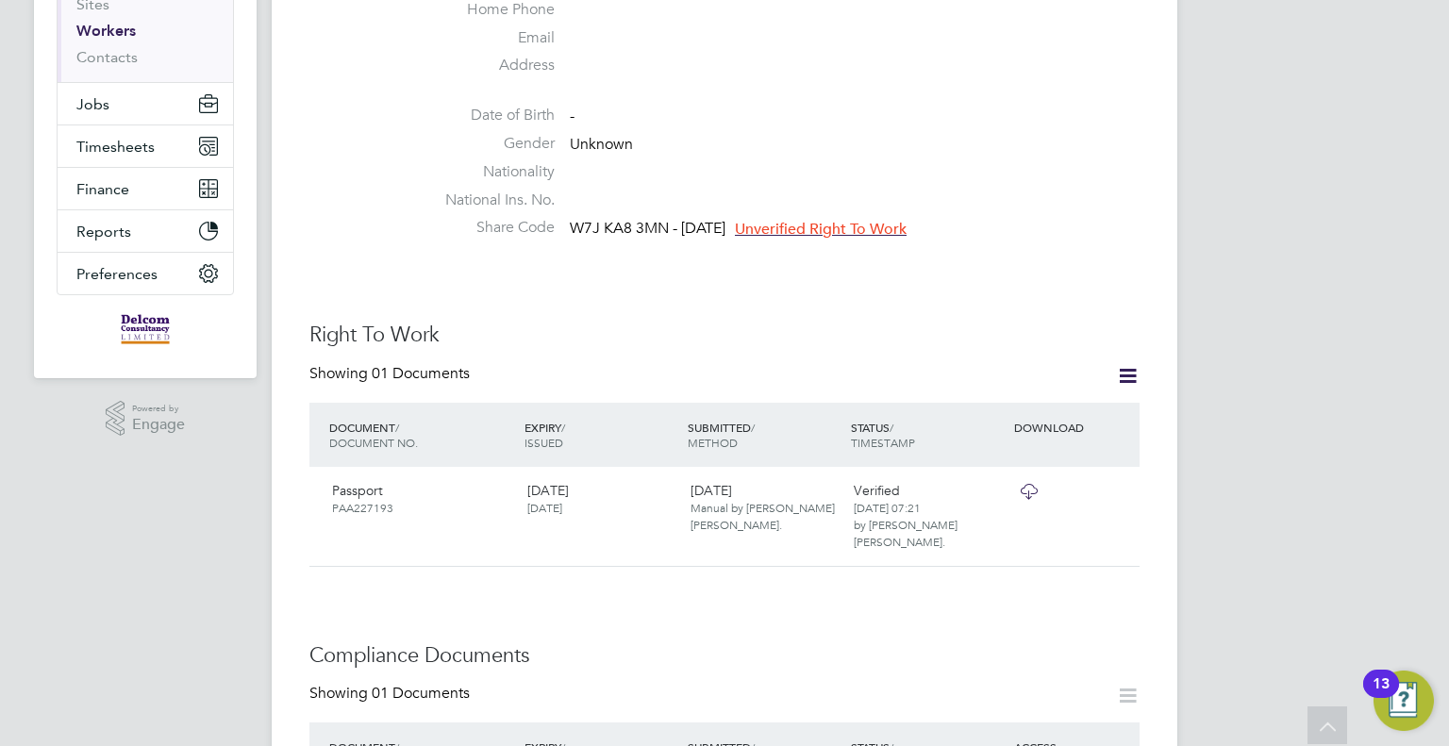
scroll to position [0, 0]
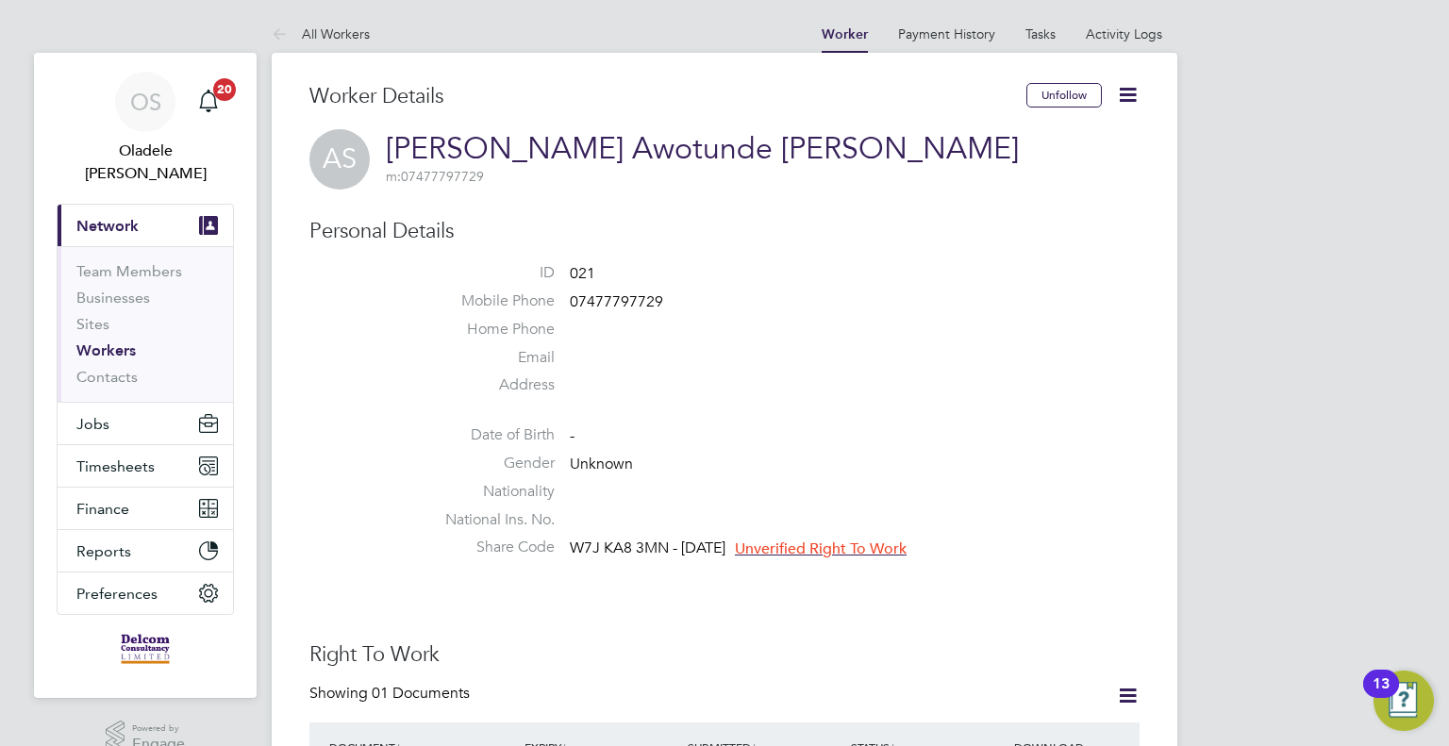
click at [1121, 92] on icon at bounding box center [1128, 95] width 24 height 24
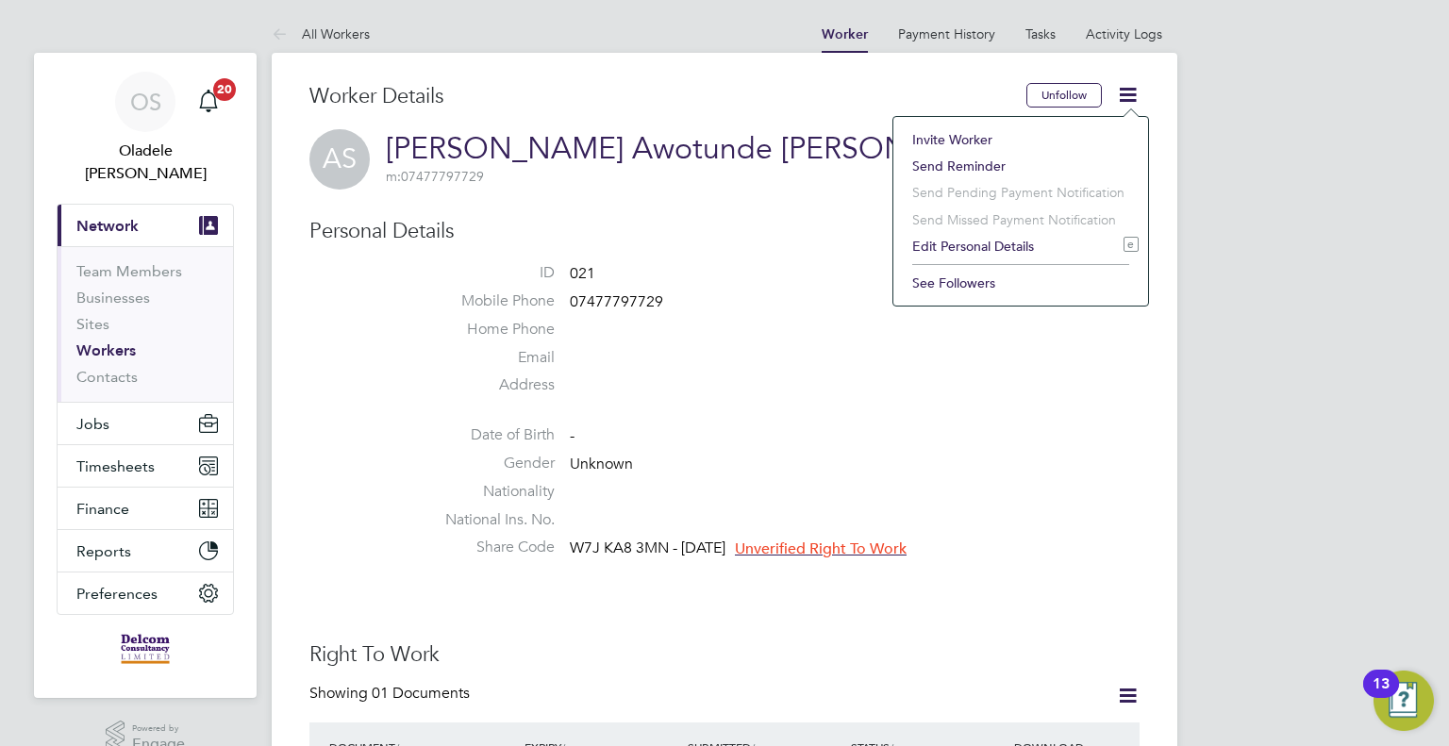
click at [952, 245] on li "Edit Personal Details e" at bounding box center [1021, 246] width 236 height 26
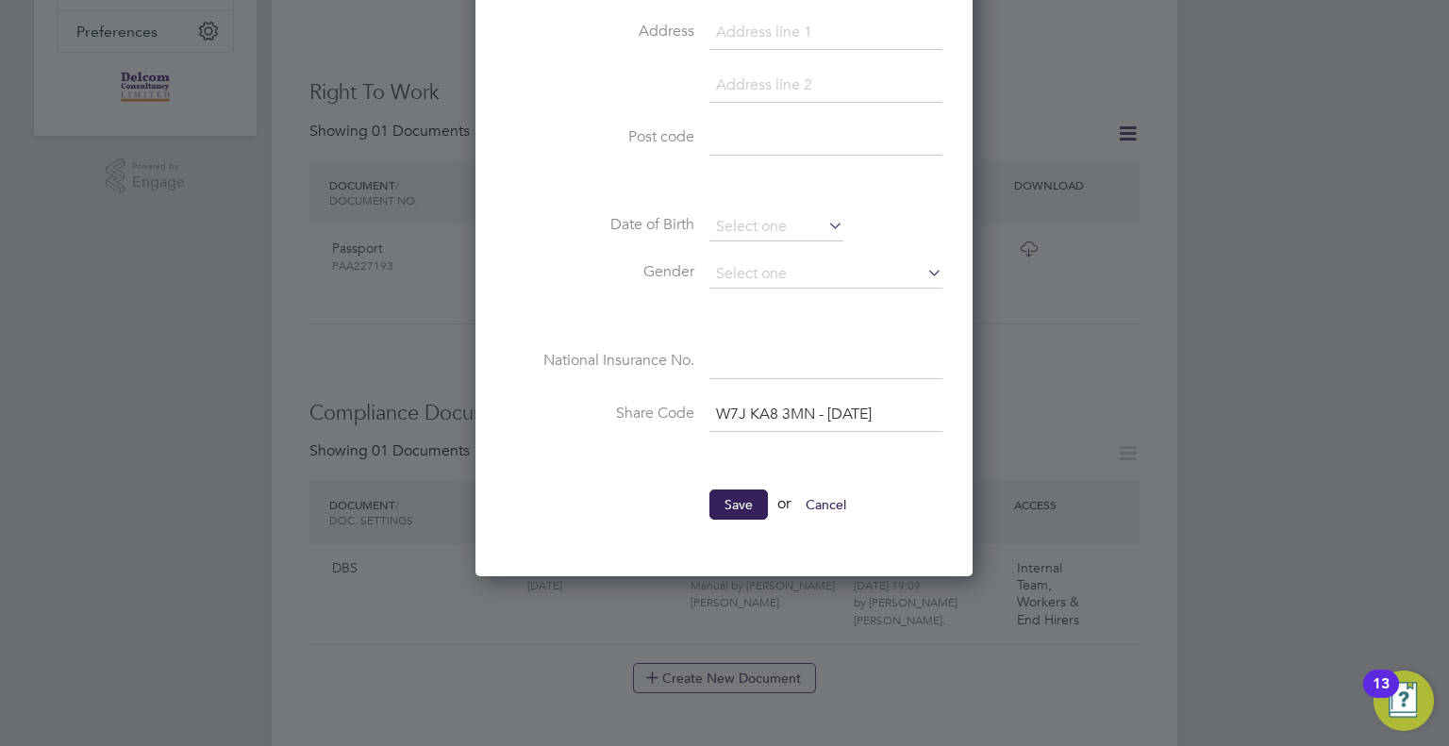
scroll to position [566, 0]
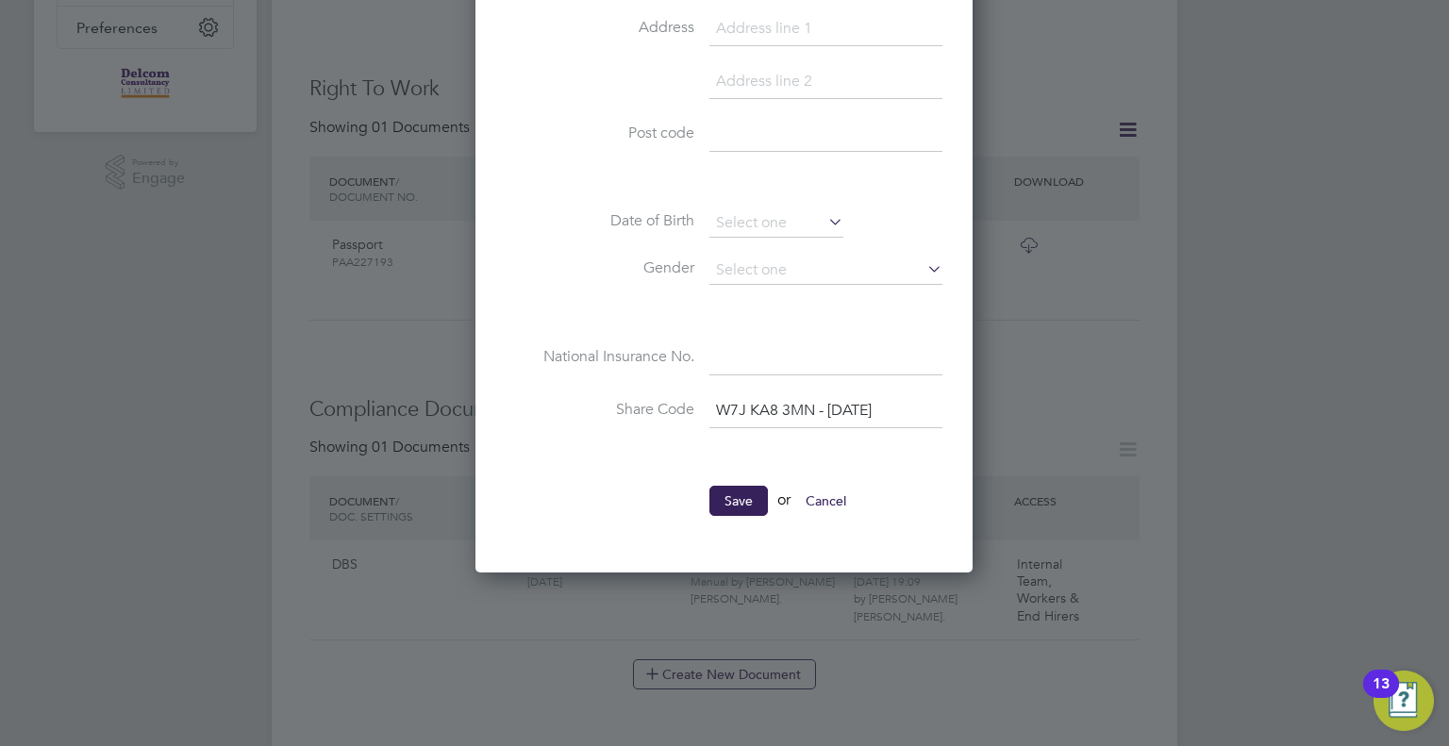
click at [919, 408] on input "W7J KA8 3MN - 21/11/2023" at bounding box center [825, 411] width 233 height 34
type input "W"
type input "WLW 2BD 6TA"
click at [739, 501] on button "Save" at bounding box center [738, 501] width 58 height 30
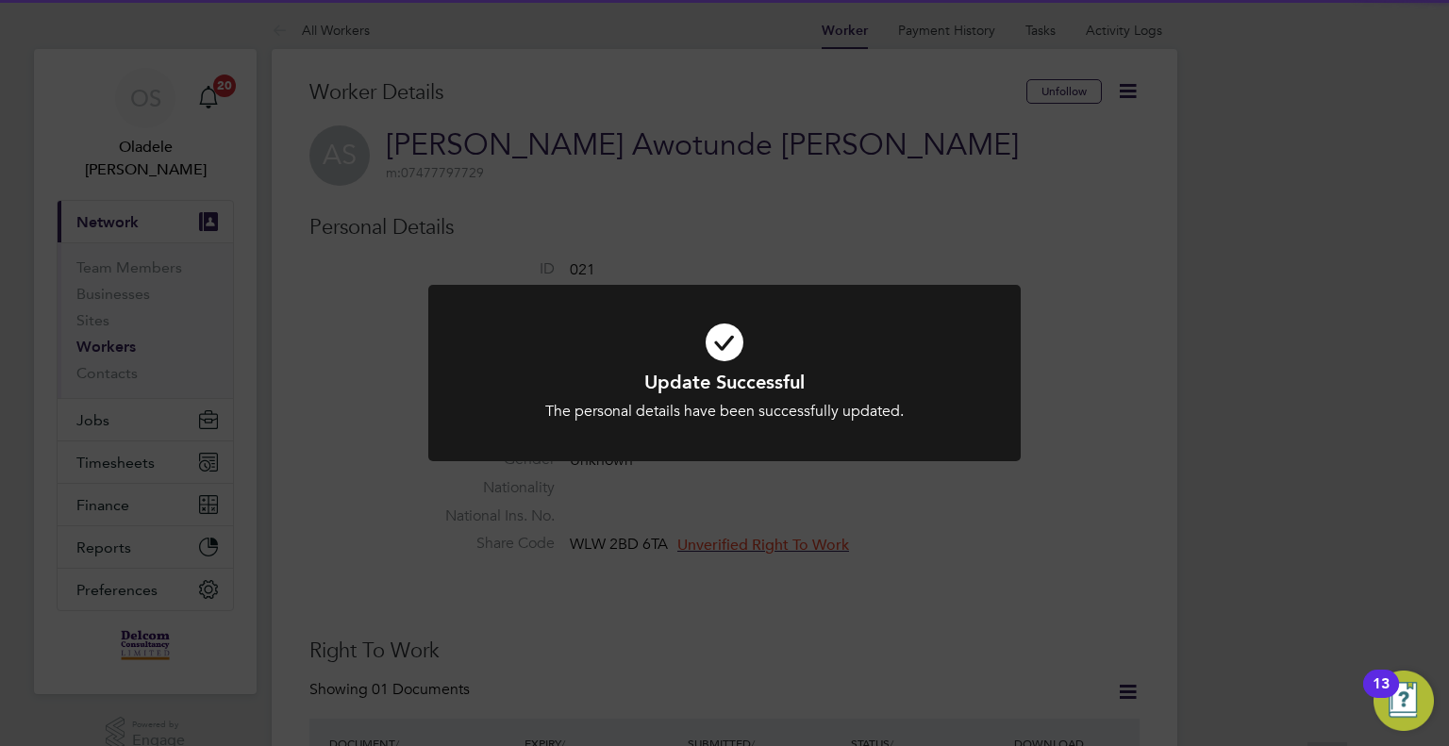
scroll to position [0, 0]
click at [894, 517] on div "Update Successful The personal details have been successfully updated. Cancel O…" at bounding box center [724, 373] width 1449 height 746
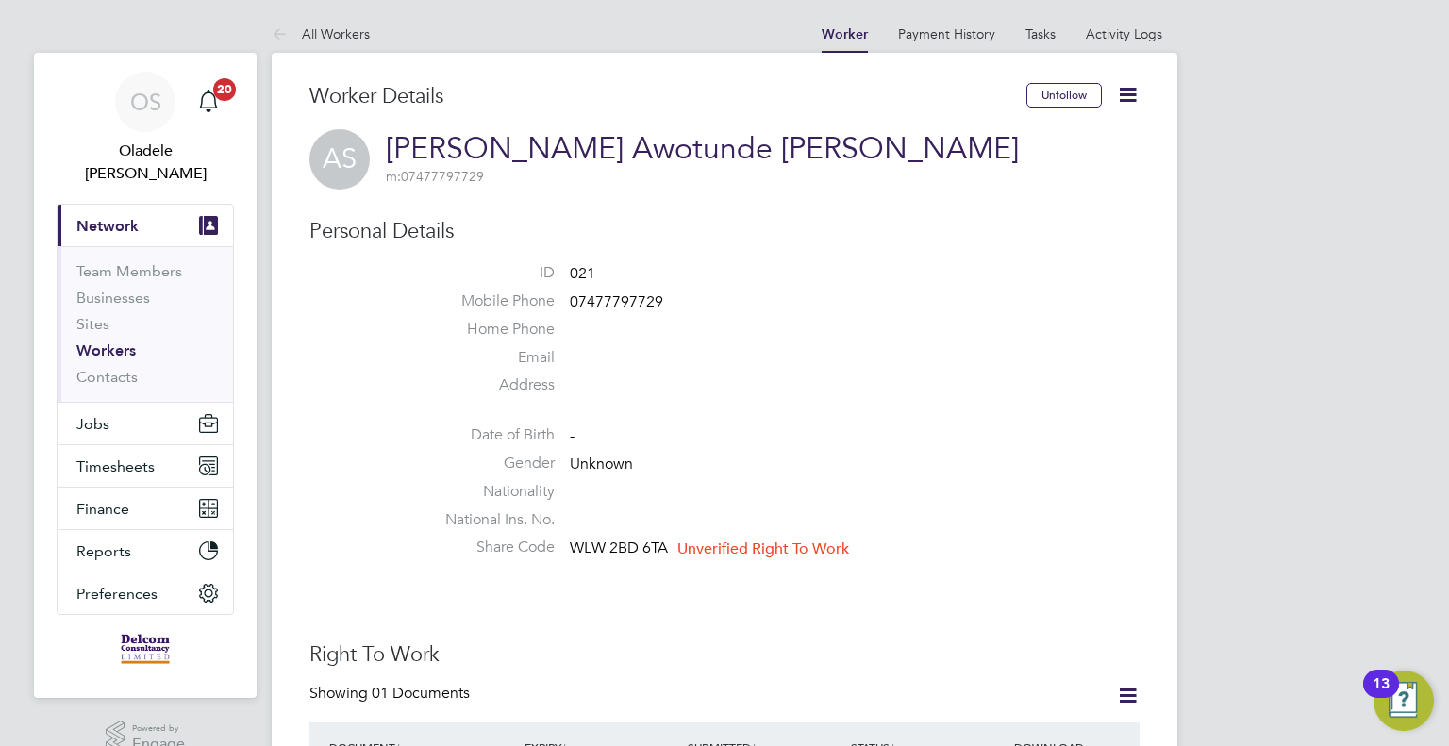
click at [730, 547] on span "Unverified Right To Work" at bounding box center [763, 549] width 172 height 19
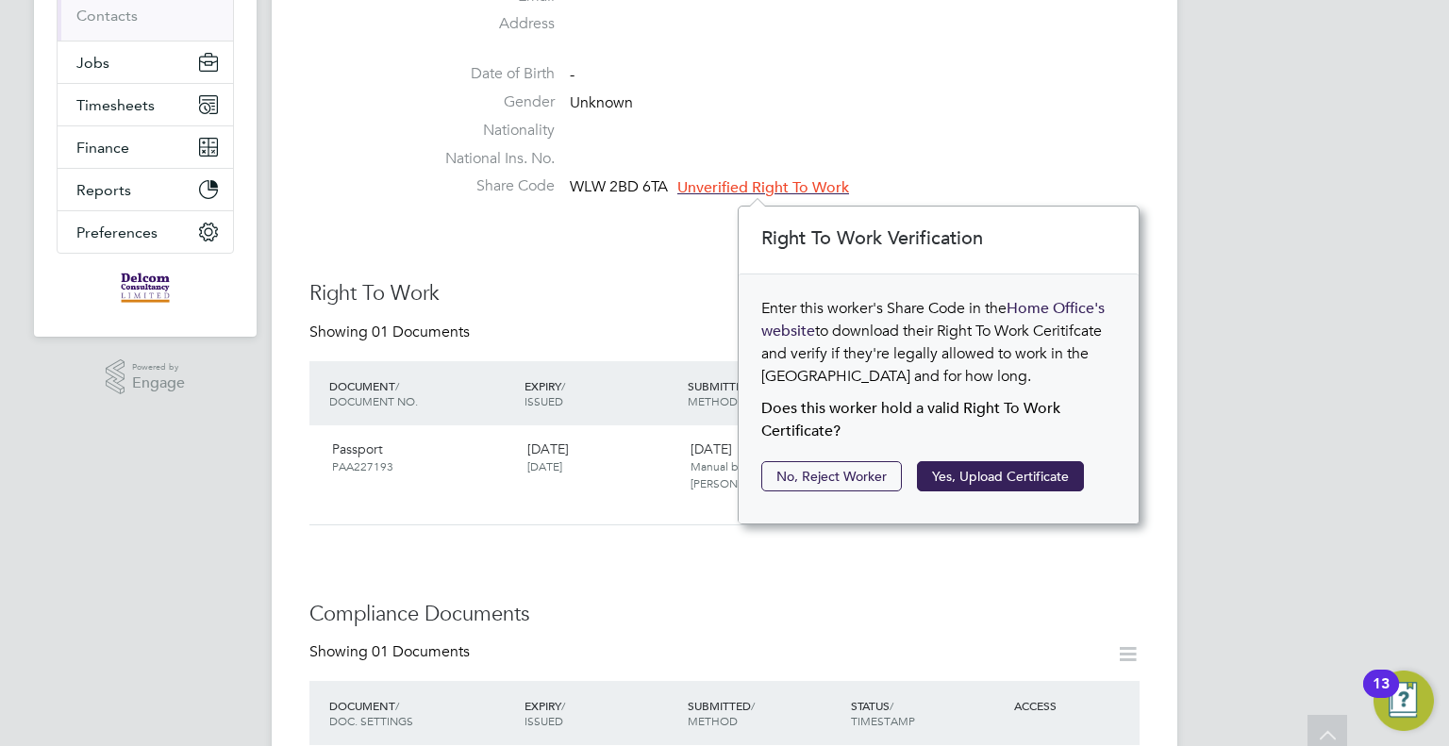
scroll to position [377, 0]
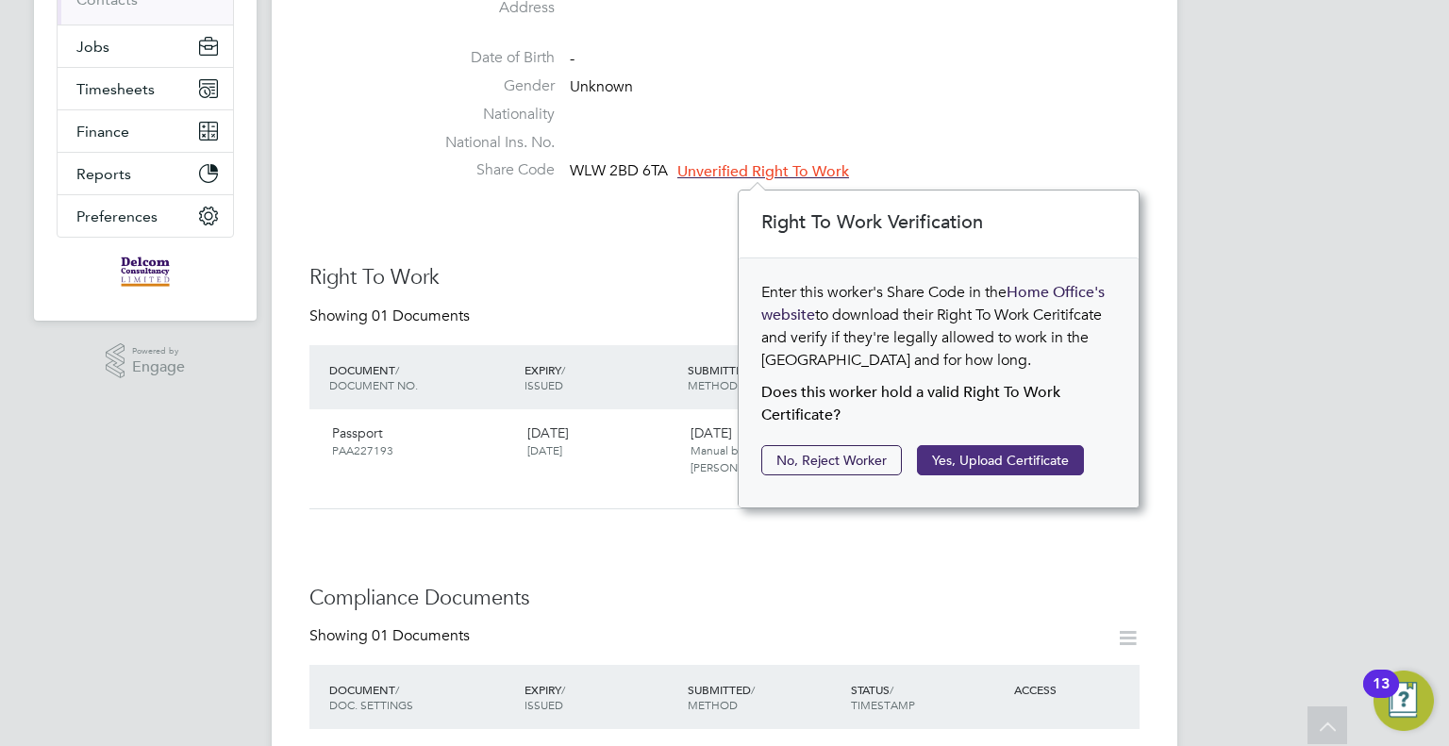
click at [975, 458] on button "Yes, Upload Certificate" at bounding box center [1000, 460] width 167 height 30
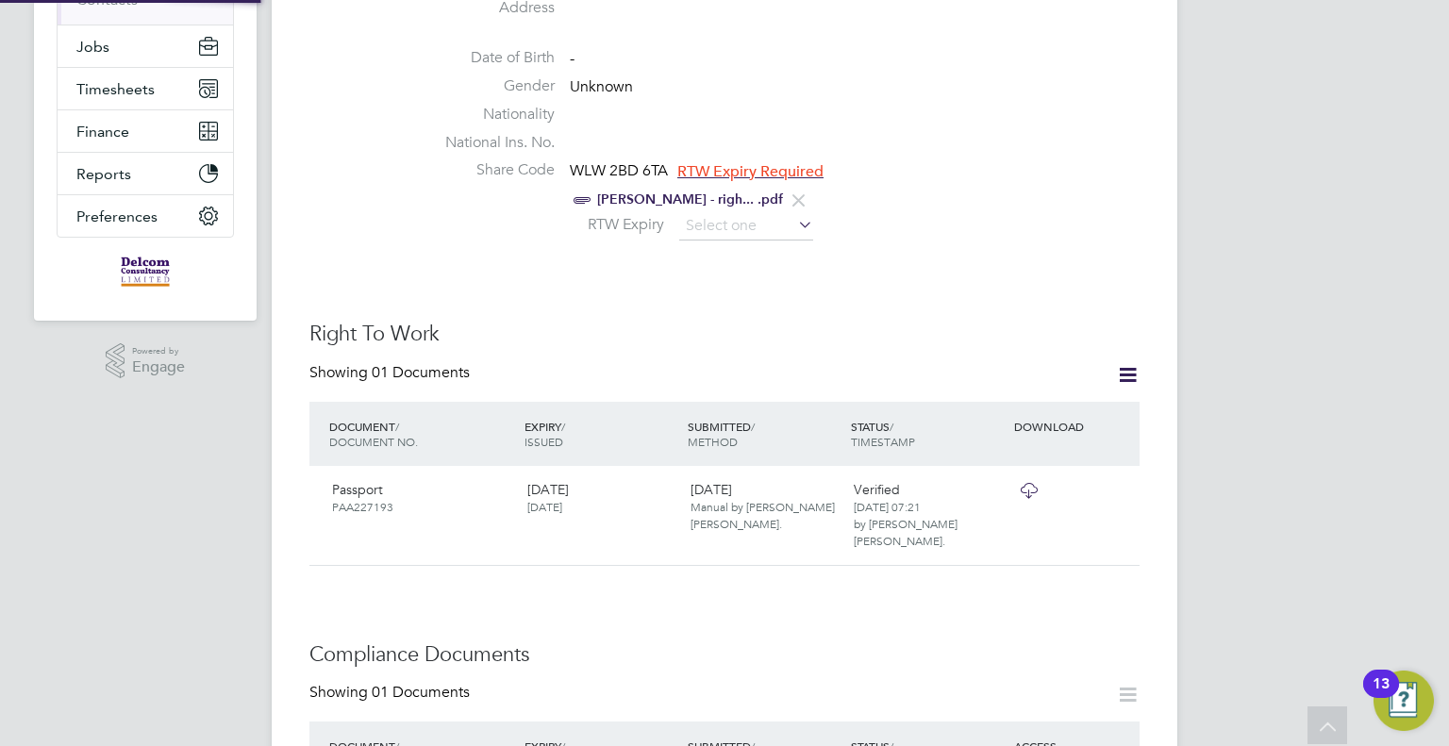
scroll to position [68, 401]
click at [732, 169] on span "RTW Expiry Required" at bounding box center [750, 171] width 146 height 19
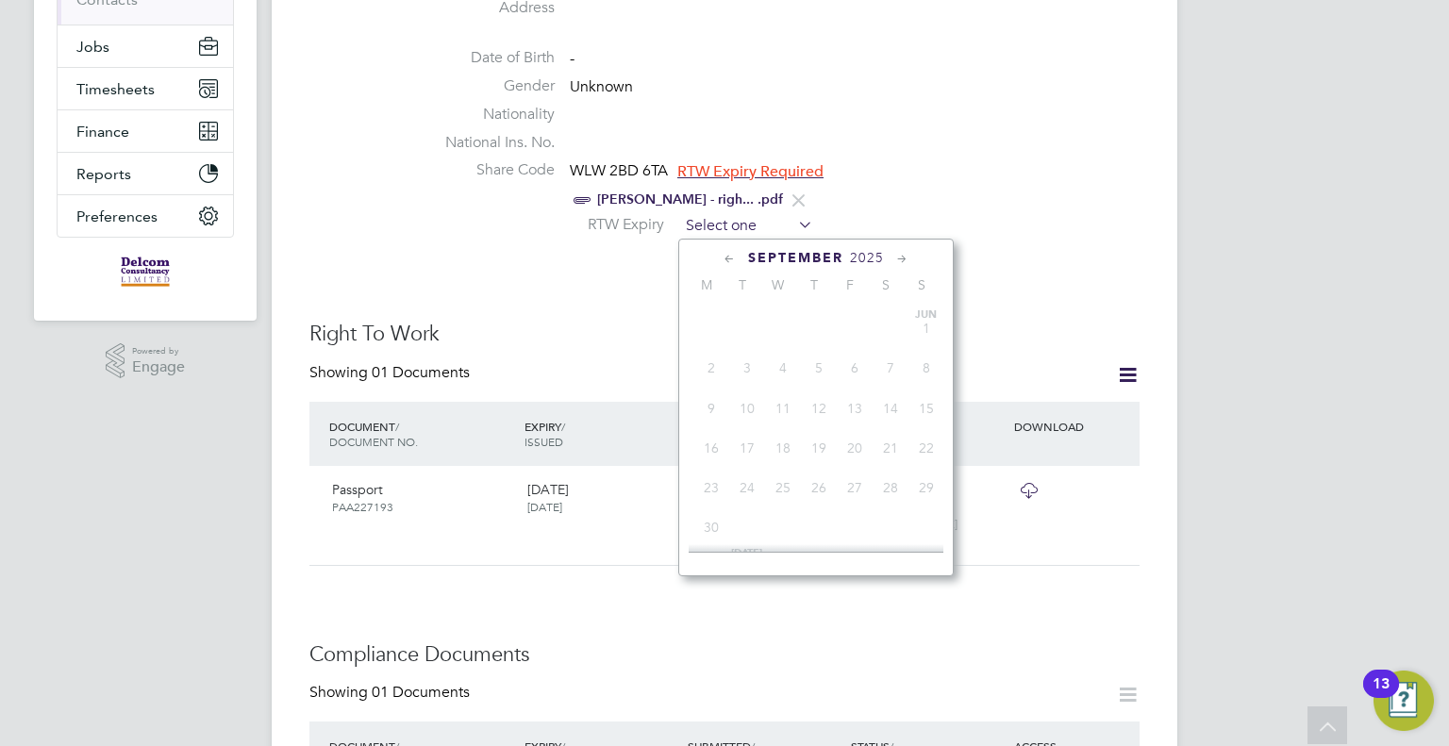
click at [711, 224] on input at bounding box center [746, 226] width 134 height 28
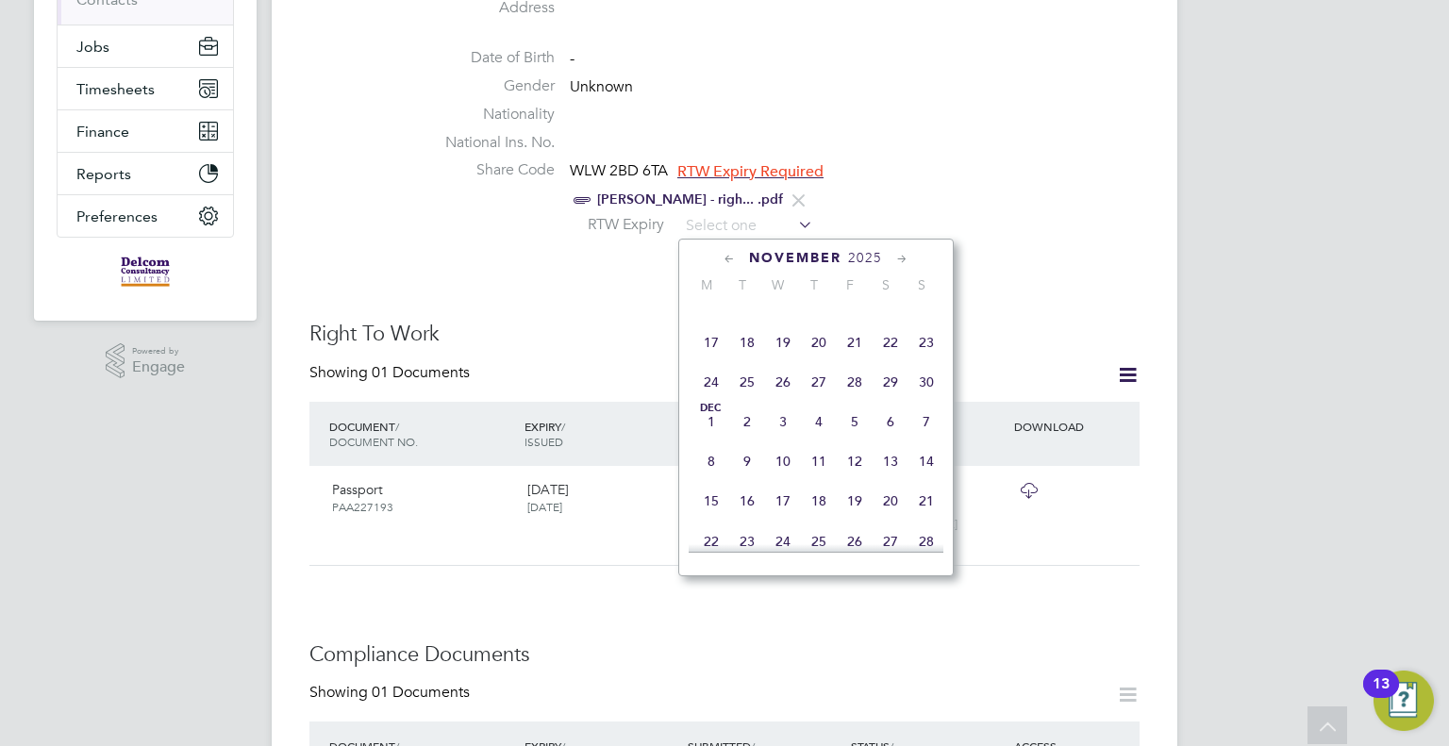
click at [862, 263] on span "2025" at bounding box center [865, 258] width 34 height 16
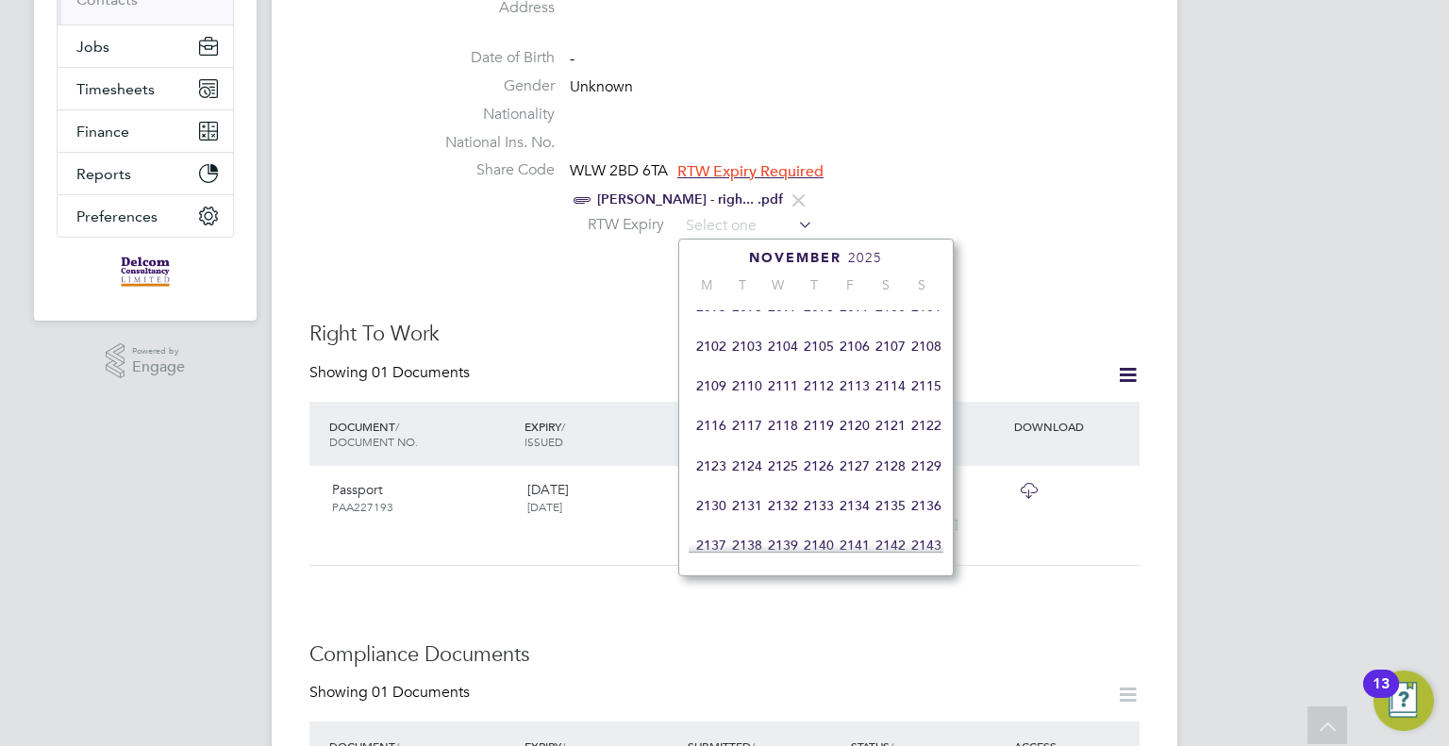
scroll to position [976, 0]
click at [891, 365] on span "2100" at bounding box center [891, 347] width 36 height 36
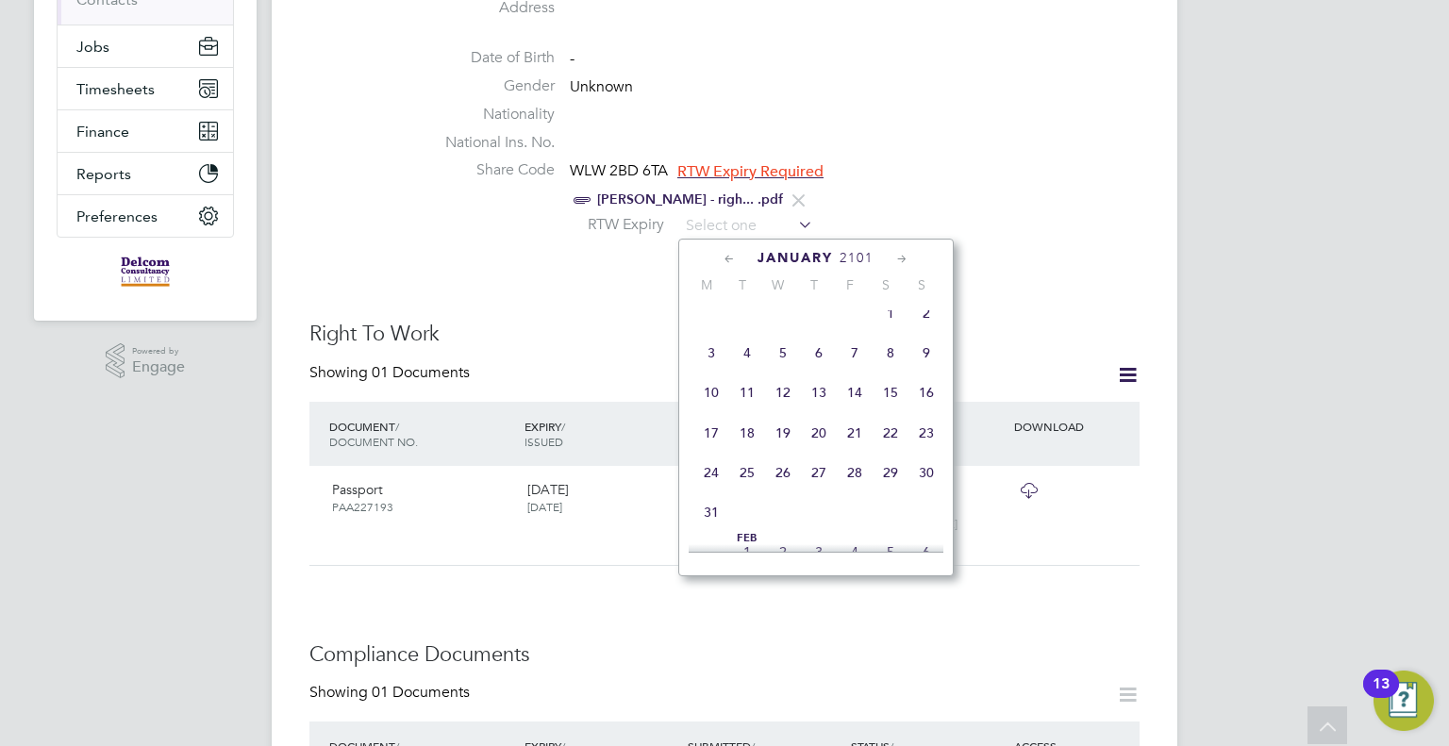
scroll to position [1542, 0]
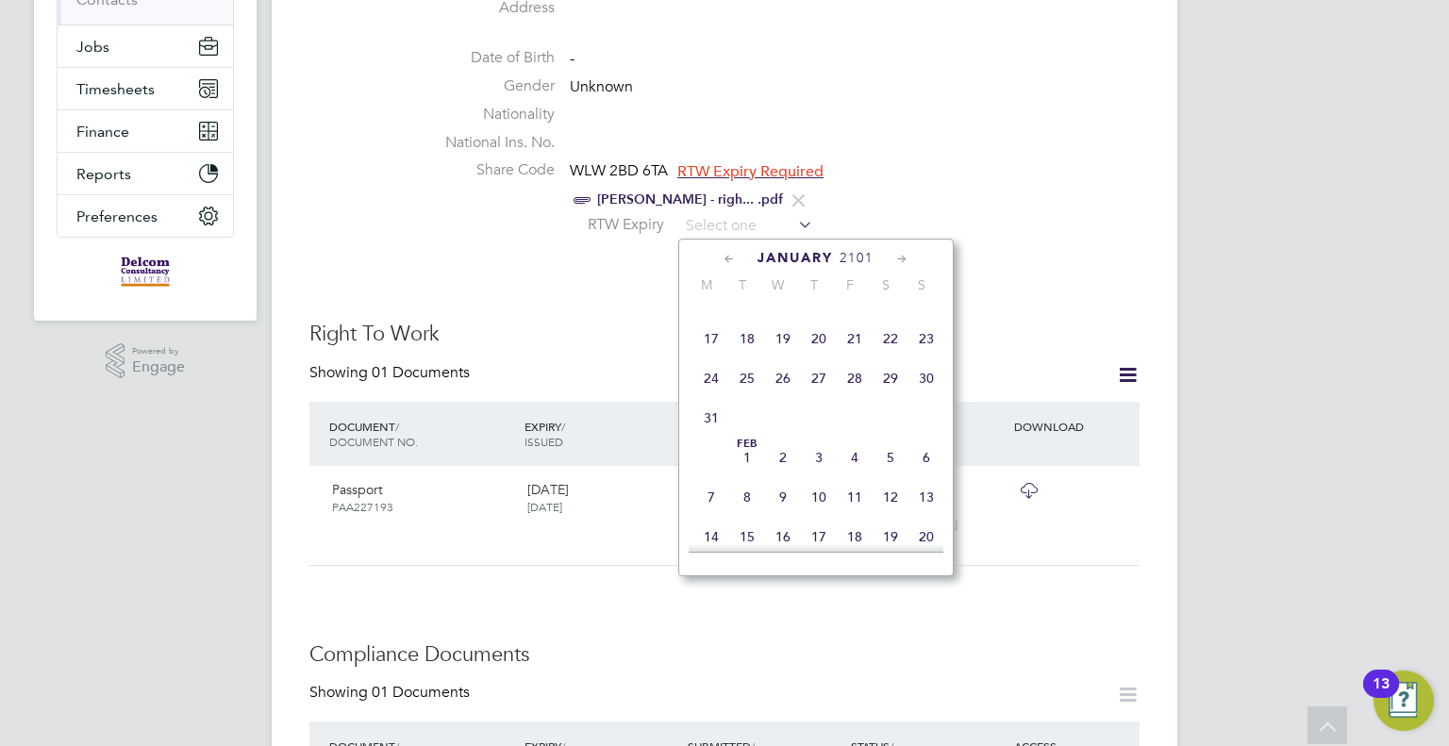
click at [713, 436] on span "31" at bounding box center [711, 418] width 36 height 36
type input "31 Jan 2101"
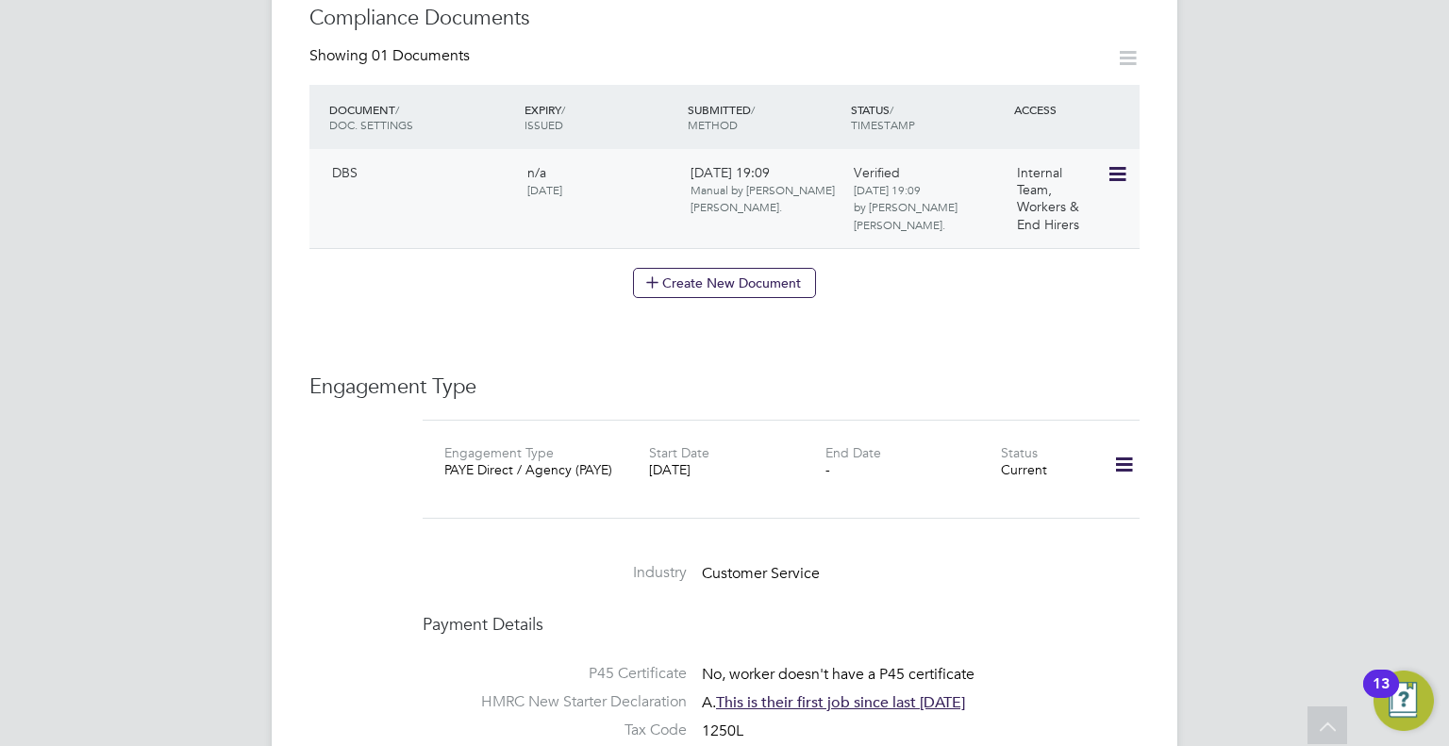
scroll to position [1038, 0]
